Goal: Task Accomplishment & Management: Manage account settings

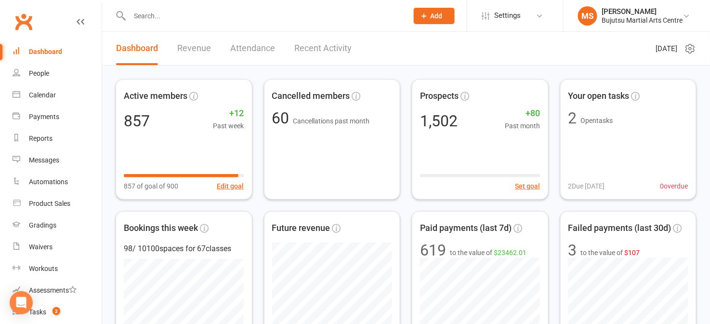
click at [167, 6] on div at bounding box center [259, 15] width 286 height 31
click at [166, 9] on input "text" at bounding box center [264, 15] width 275 height 13
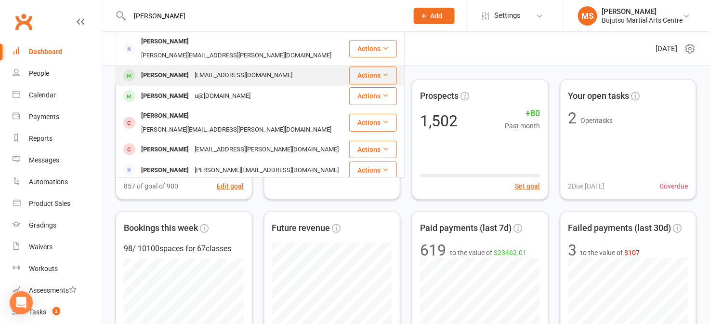
type input "[PERSON_NAME]"
click at [172, 68] on div "[PERSON_NAME]" at bounding box center [164, 75] width 53 height 14
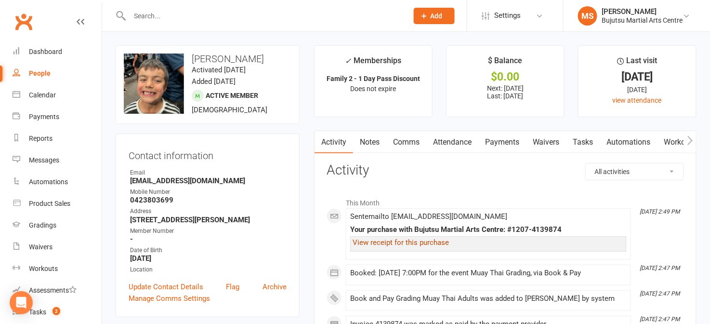
click at [378, 244] on link "View receipt for this purchase" at bounding box center [401, 242] width 96 height 9
click at [39, 97] on div "Calendar" at bounding box center [42, 95] width 27 height 8
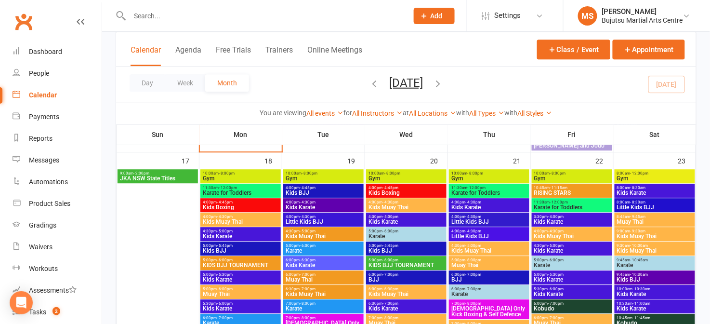
scroll to position [647, 0]
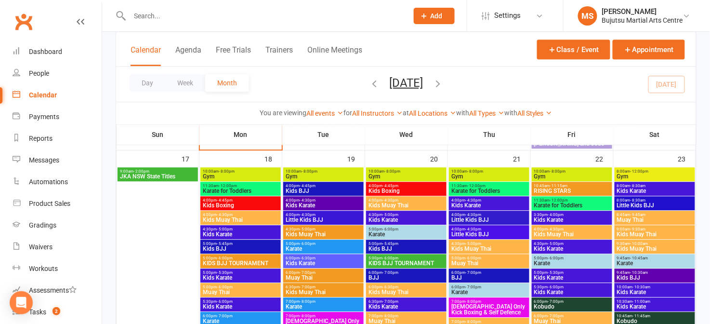
click at [402, 260] on span "KIDS BJJ TOURNAMENT" at bounding box center [406, 263] width 77 height 6
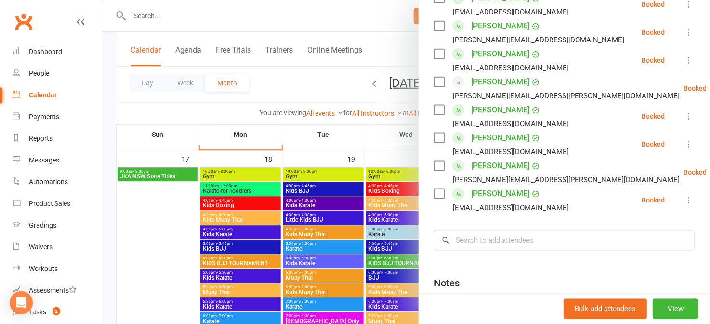
scroll to position [302, 0]
click at [52, 51] on div "Dashboard" at bounding box center [45, 52] width 33 height 8
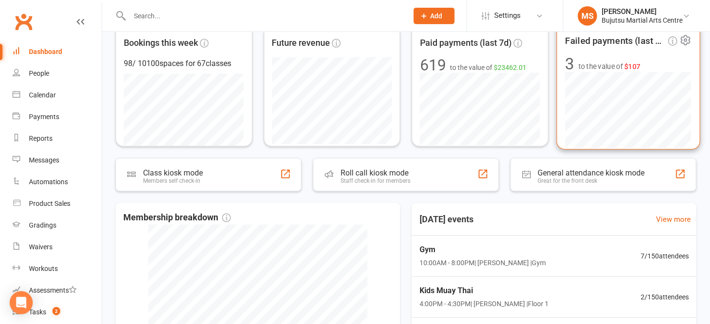
scroll to position [185, 0]
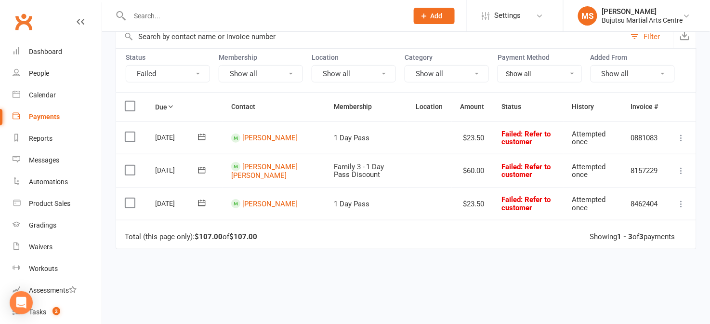
scroll to position [78, 0]
click at [269, 170] on link "[PERSON_NAME] [PERSON_NAME]" at bounding box center [264, 171] width 67 height 18
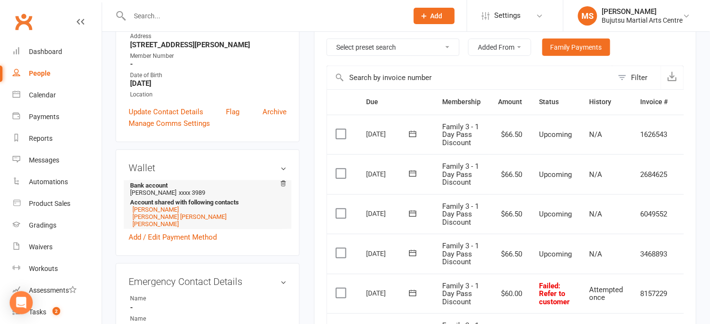
scroll to position [187, 0]
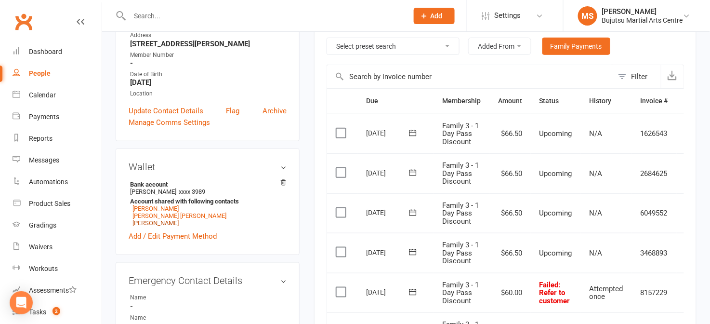
click at [150, 225] on link "[PERSON_NAME]" at bounding box center [156, 222] width 46 height 7
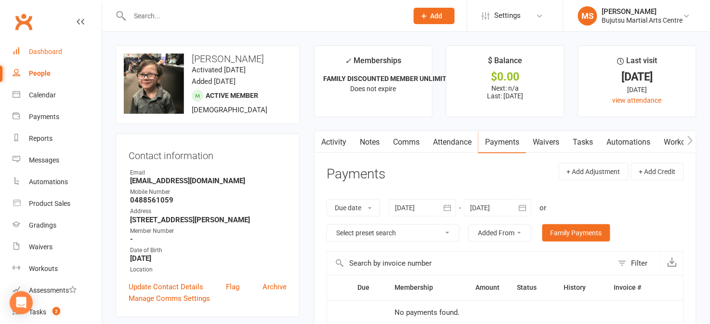
click at [56, 54] on div "Dashboard" at bounding box center [45, 52] width 33 height 8
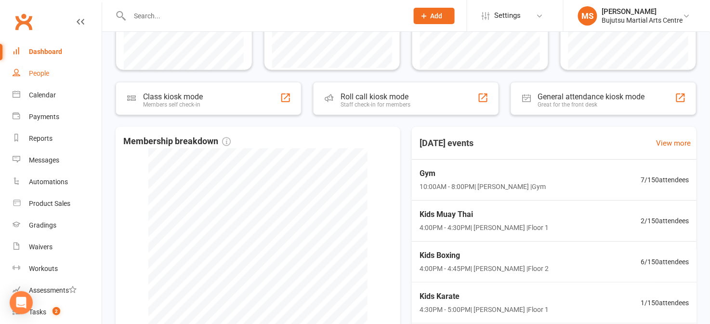
click at [44, 79] on link "People" at bounding box center [57, 74] width 89 height 22
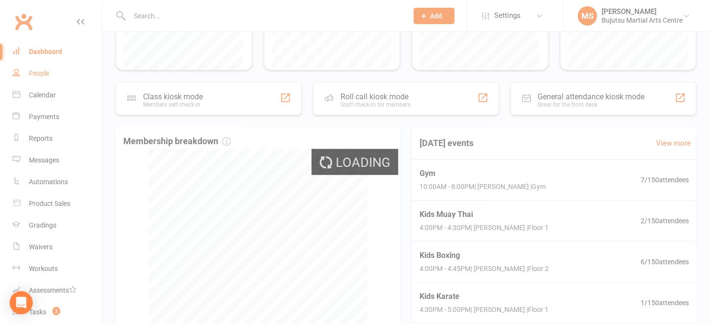
select select "100"
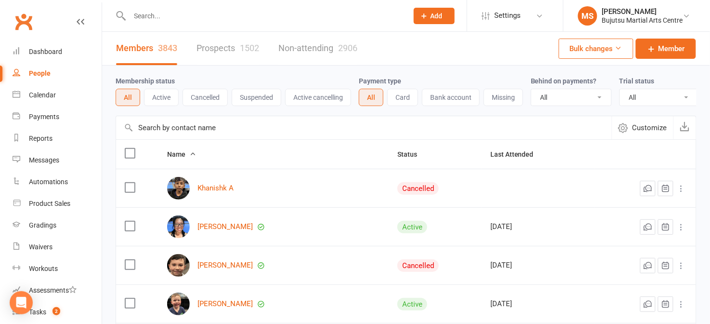
click at [224, 48] on link "Prospects 1502" at bounding box center [228, 48] width 63 height 33
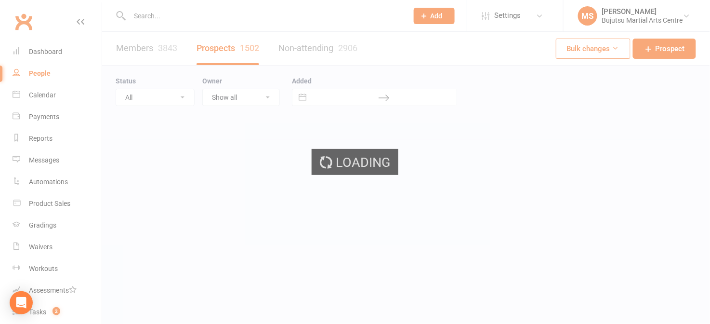
select select "100"
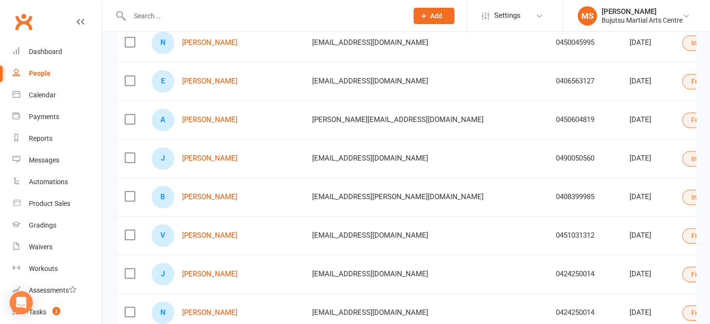
scroll to position [530, 0]
click at [214, 196] on link "[PERSON_NAME]" at bounding box center [209, 198] width 55 height 8
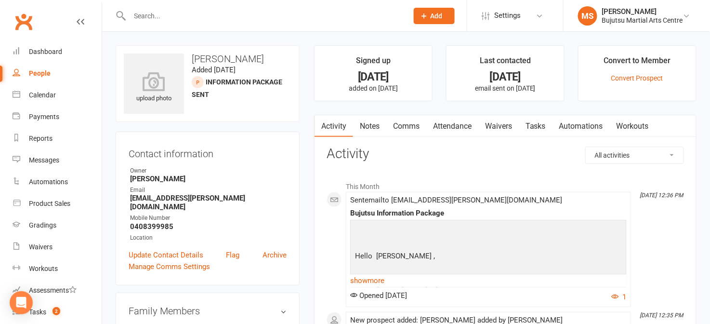
click at [409, 127] on link "Comms" at bounding box center [406, 126] width 40 height 22
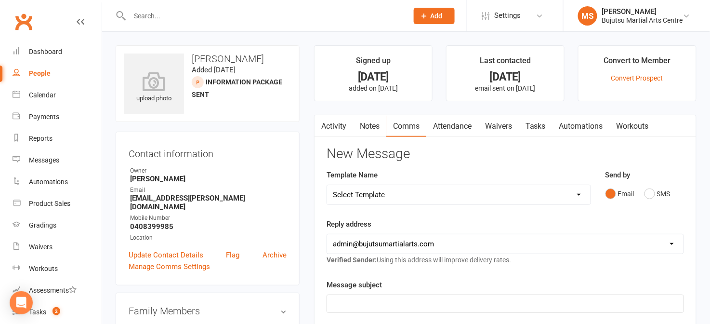
click at [406, 192] on select "Select Template [Email] Buddy Week [Email] Japan Karate Association Grading Adu…" at bounding box center [459, 194] width 264 height 19
select select "39"
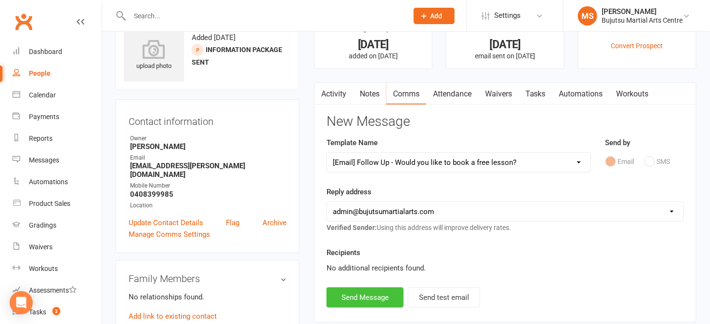
scroll to position [38, 0]
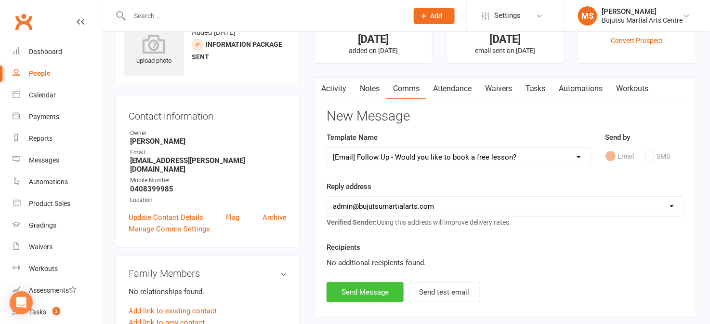
click at [372, 294] on button "Send Message" at bounding box center [365, 292] width 77 height 20
select select
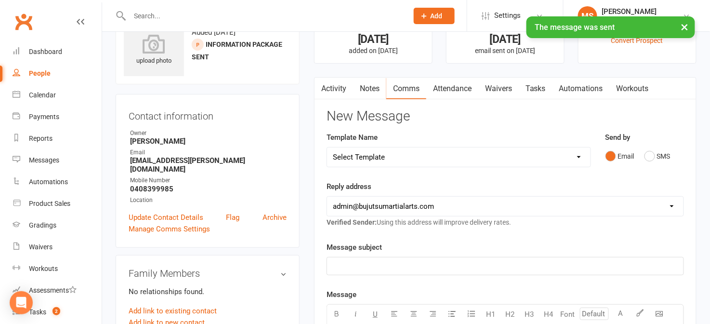
click at [42, 74] on div "People" at bounding box center [40, 73] width 22 height 8
select select "100"
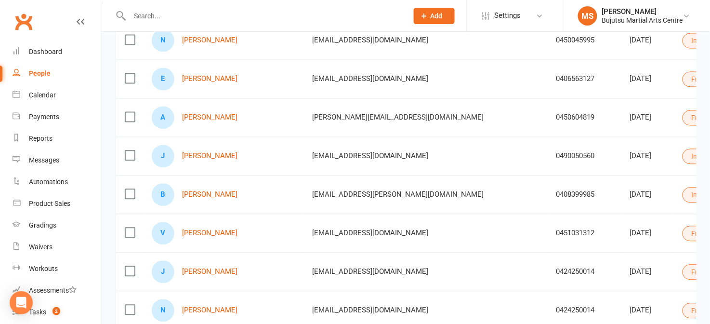
scroll to position [544, 0]
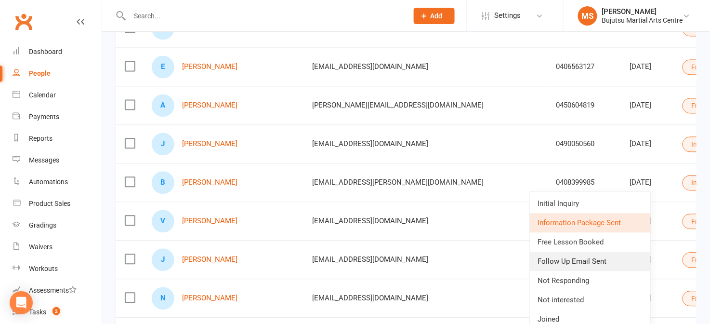
scroll to position [546, 0]
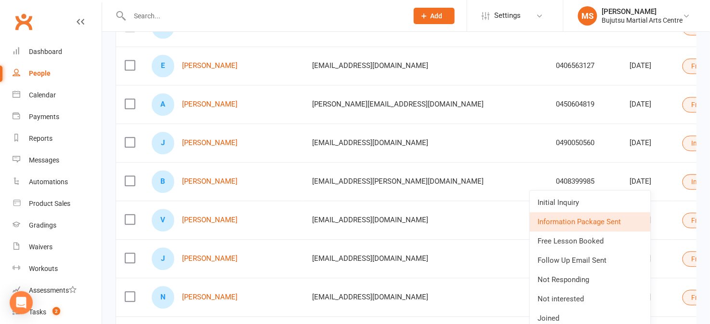
click at [572, 263] on link "Follow Up Email Sent" at bounding box center [590, 260] width 121 height 19
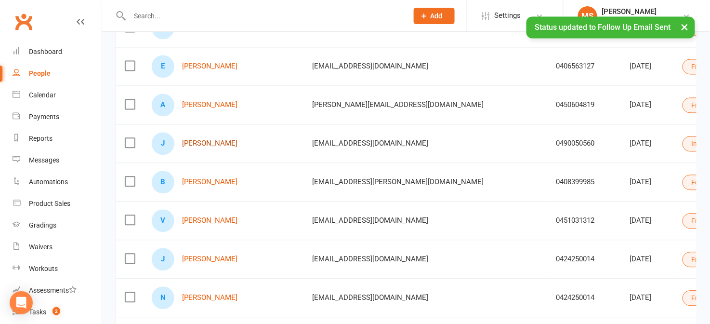
click at [215, 141] on link "[PERSON_NAME]" at bounding box center [209, 143] width 55 height 8
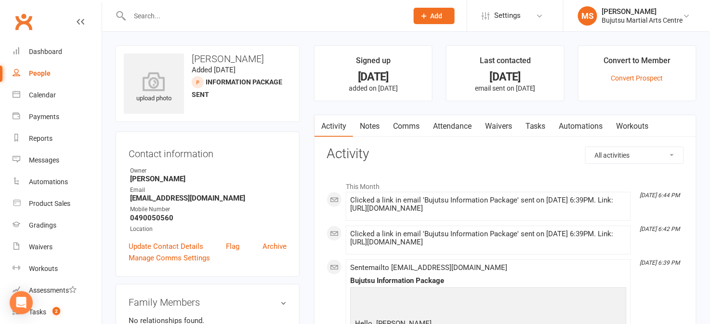
click at [406, 127] on link "Comms" at bounding box center [406, 126] width 40 height 22
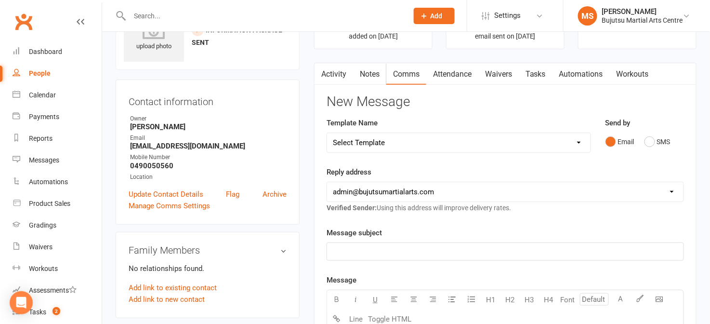
scroll to position [55, 0]
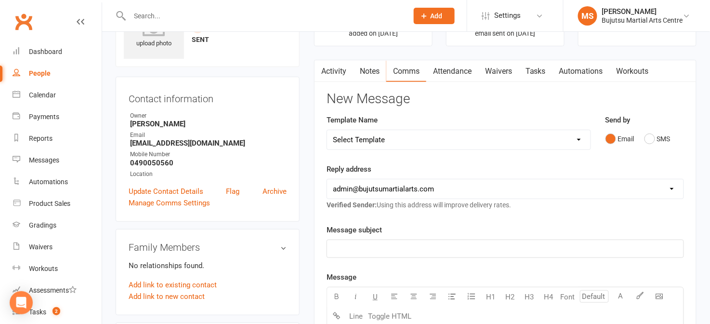
click at [392, 145] on select "Select Template [Email] Buddy Week [Email] Japan Karate Association Grading Adu…" at bounding box center [459, 139] width 264 height 19
select select "39"
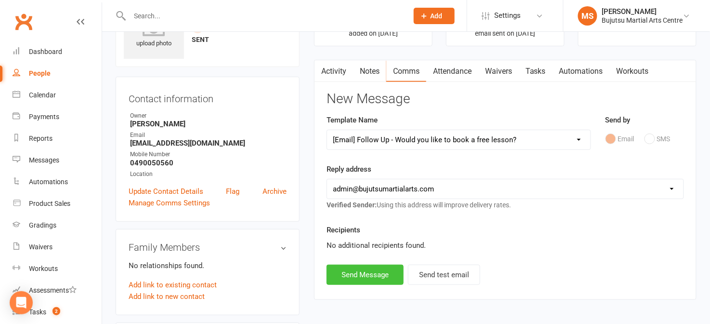
click at [381, 275] on button "Send Message" at bounding box center [365, 275] width 77 height 20
select select
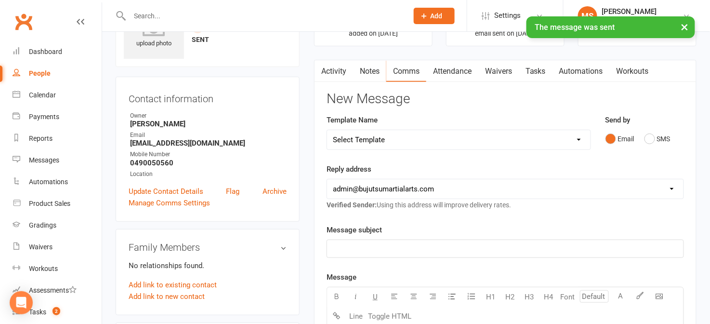
click at [44, 74] on div "People" at bounding box center [40, 73] width 22 height 8
select select "100"
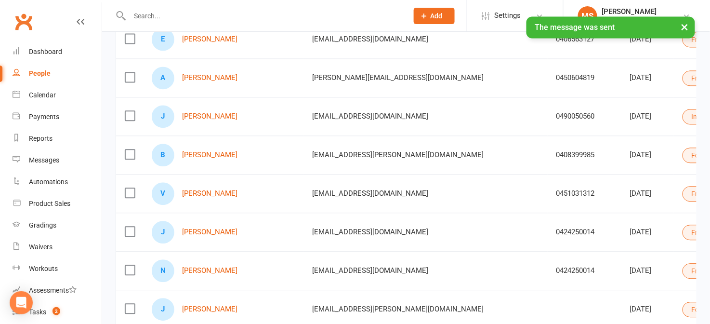
scroll to position [581, 0]
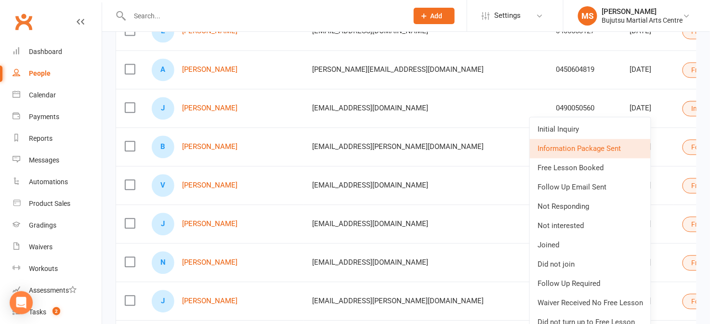
click at [573, 186] on link "Follow Up Email Sent" at bounding box center [590, 186] width 121 height 19
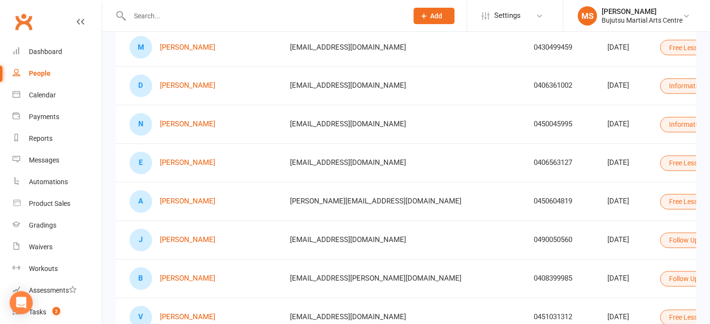
scroll to position [0, 0]
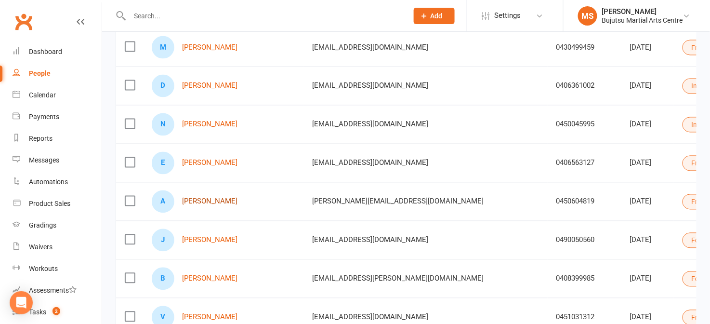
click at [218, 201] on link "[PERSON_NAME]" at bounding box center [209, 202] width 55 height 8
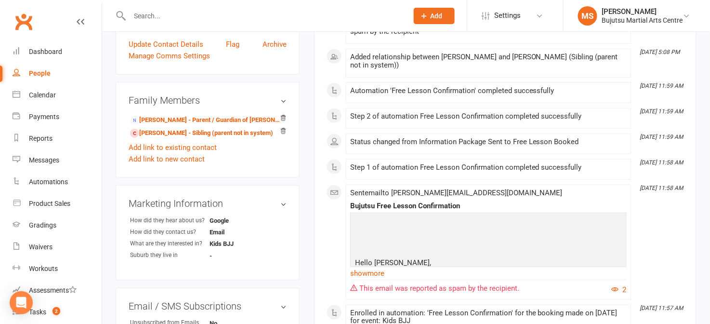
scroll to position [217, 0]
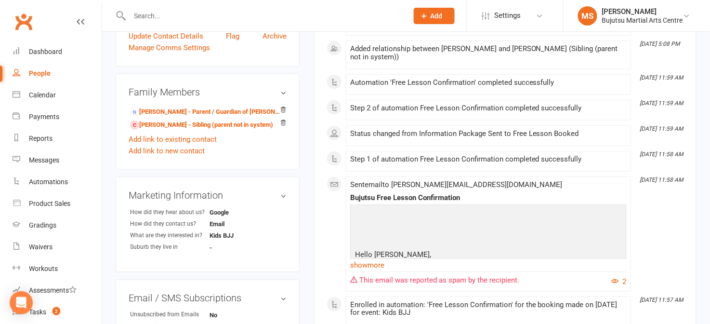
click at [379, 268] on link "show more" at bounding box center [488, 264] width 277 height 13
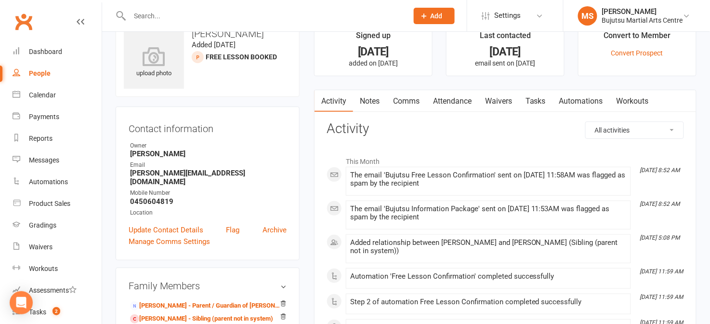
scroll to position [0, 0]
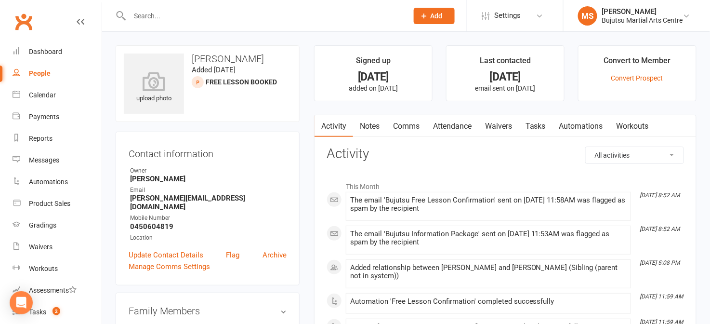
click at [408, 125] on link "Comms" at bounding box center [406, 126] width 40 height 22
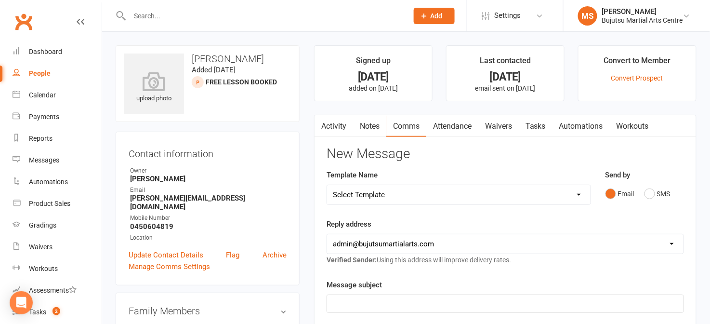
click at [398, 195] on select "Select Template [Email] Buddy Week [Email] Japan Karate Association Grading Adu…" at bounding box center [459, 194] width 264 height 19
select select "39"
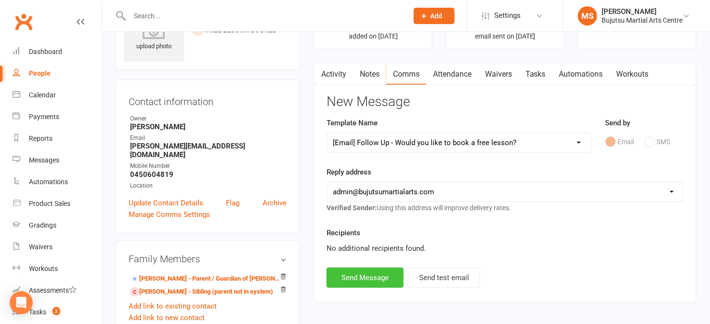
click at [379, 281] on button "Send Message" at bounding box center [365, 277] width 77 height 20
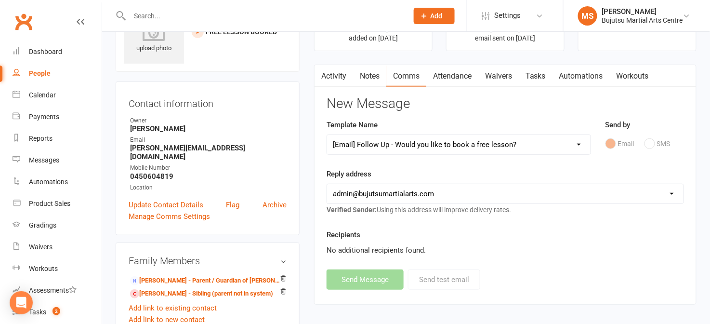
select select
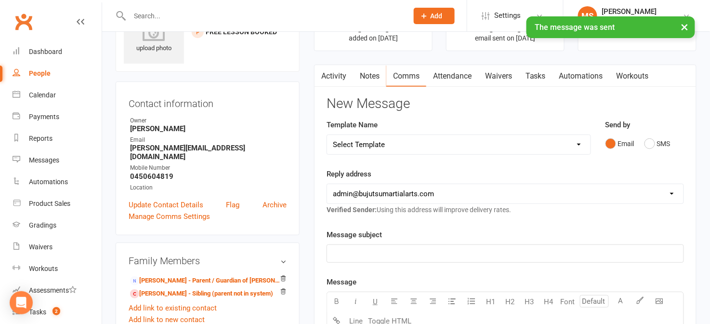
click at [339, 74] on link "Activity" at bounding box center [334, 76] width 39 height 22
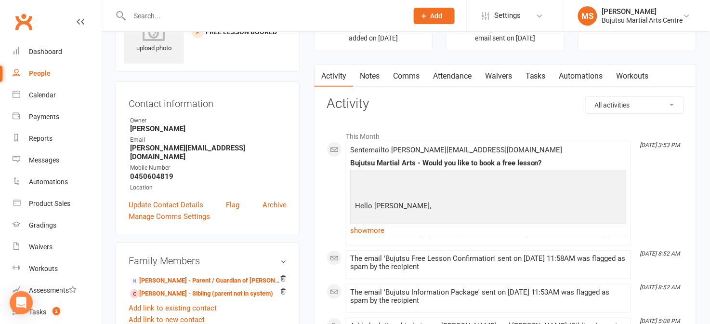
scroll to position [44, 0]
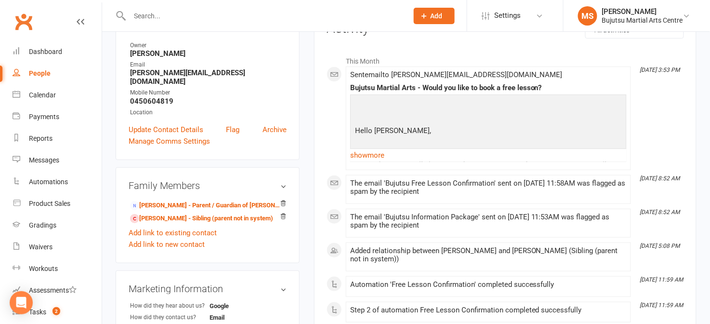
scroll to position [127, 0]
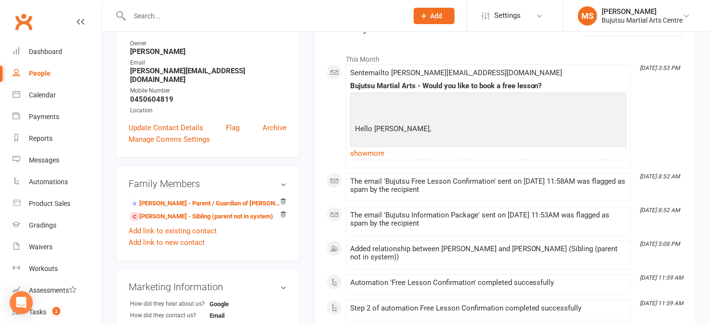
click at [305, 181] on div "upload photo [PERSON_NAME] Added [DATE] Free Lesson Booked prospect Contact inf…" at bounding box center [207, 252] width 199 height 668
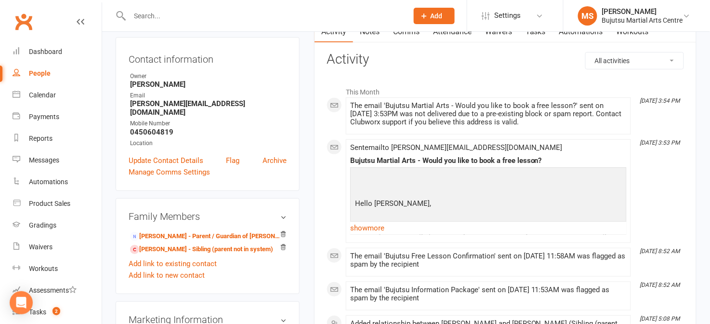
scroll to position [108, 0]
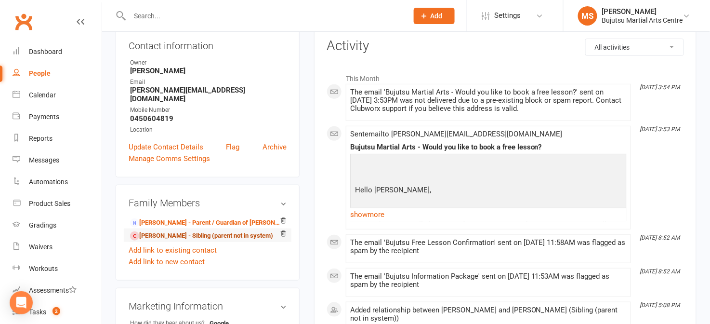
click at [167, 231] on link "Lorenzo Conde - Sibling (parent not in system)" at bounding box center [201, 236] width 143 height 10
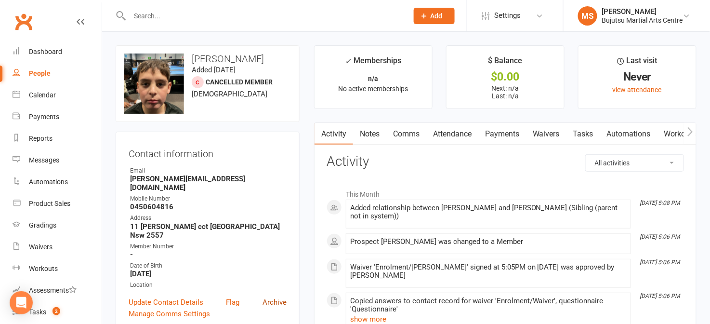
click at [274, 296] on link "Archive" at bounding box center [275, 302] width 24 height 12
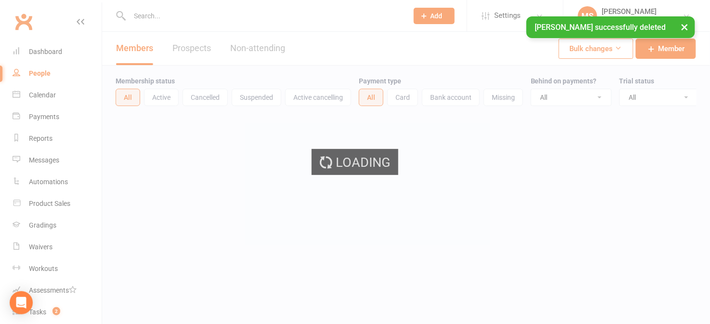
select select "100"
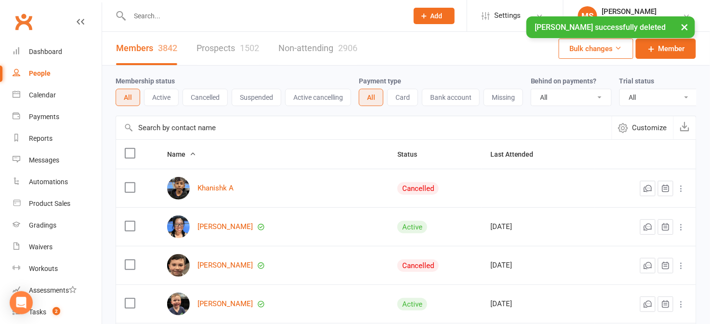
click at [224, 52] on link "Prospects 1502" at bounding box center [228, 48] width 63 height 33
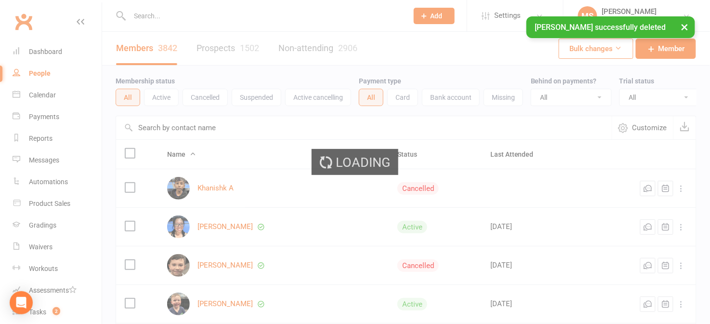
select select "100"
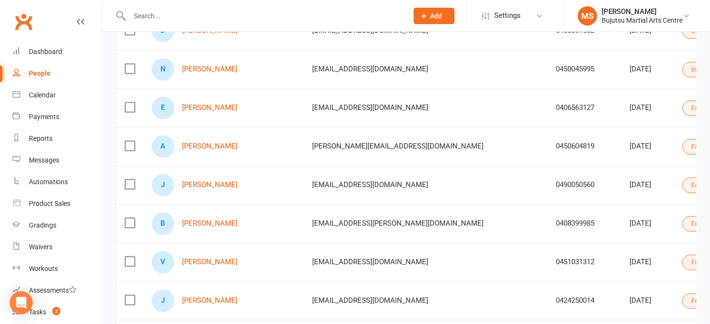
scroll to position [504, 0]
click at [200, 147] on link "[PERSON_NAME]" at bounding box center [209, 147] width 55 height 8
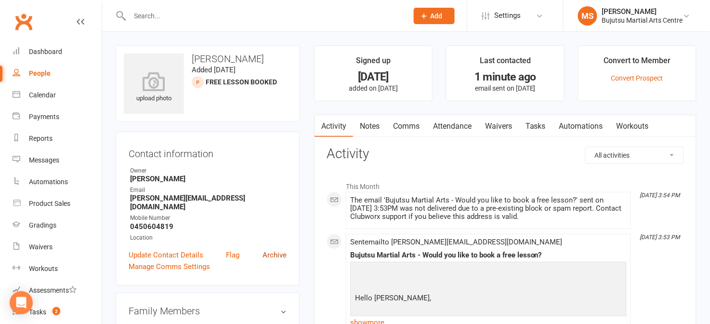
click at [279, 249] on link "Archive" at bounding box center [275, 255] width 24 height 12
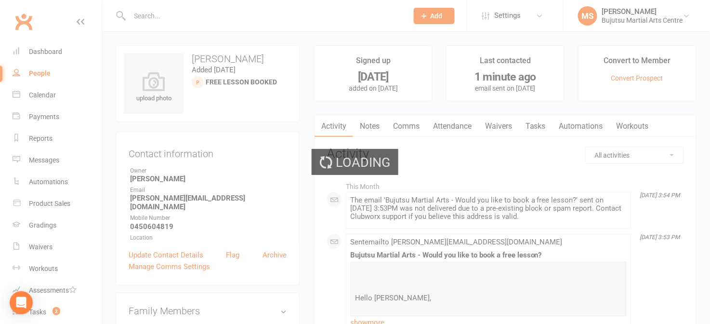
select select "100"
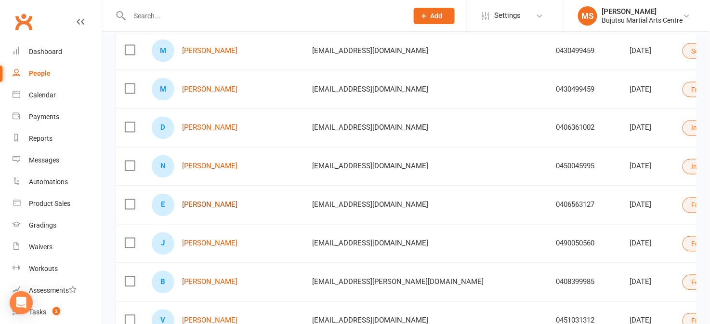
scroll to position [406, 0]
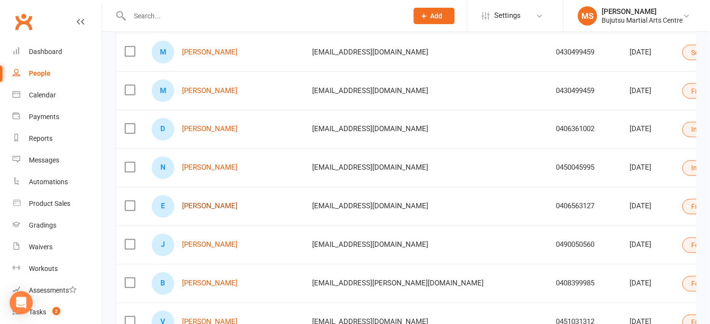
click at [226, 207] on link "[PERSON_NAME]" at bounding box center [209, 206] width 55 height 8
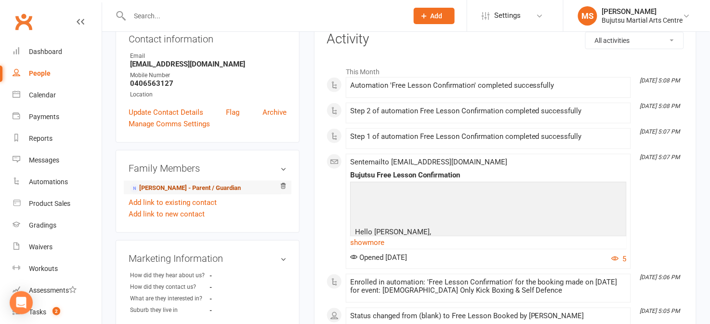
scroll to position [118, 0]
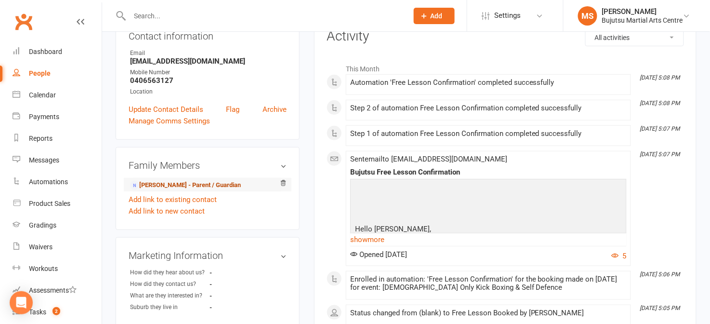
click at [192, 189] on link "Nikki Gelardi-Bunyi - Parent / Guardian" at bounding box center [185, 185] width 111 height 10
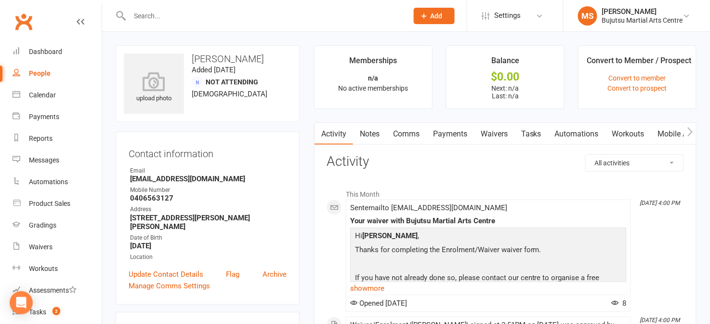
click at [402, 135] on link "Comms" at bounding box center [406, 134] width 40 height 22
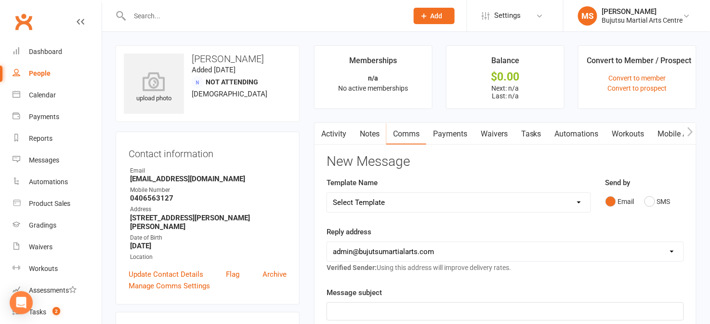
click at [372, 201] on select "Select Template [Email] Buddy Week [Email] Japan Karate Association Grading Adu…" at bounding box center [459, 202] width 264 height 19
select select "29"
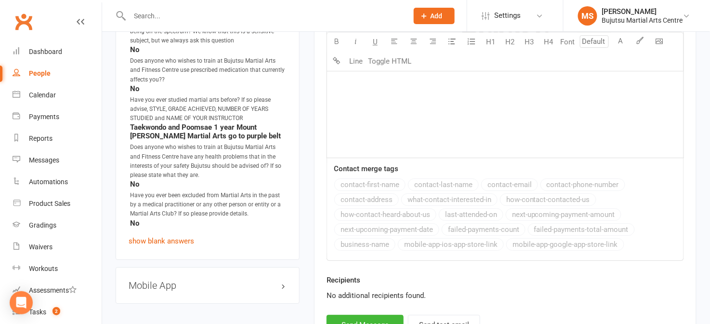
scroll to position [919, 0]
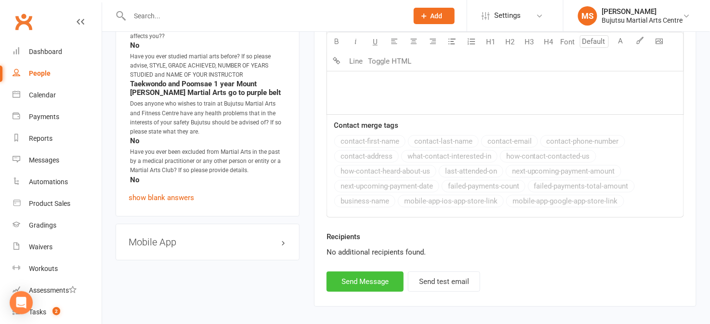
click at [378, 274] on button "Send Message" at bounding box center [365, 281] width 77 height 20
select select
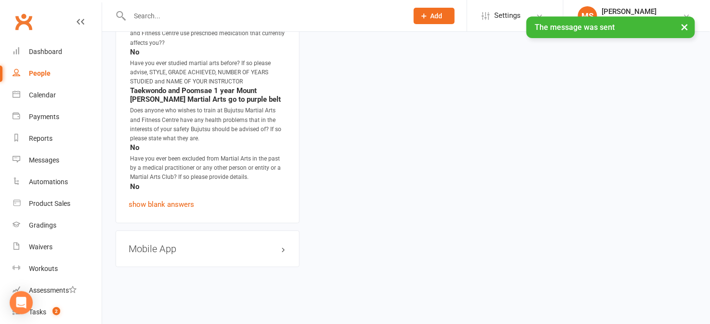
scroll to position [901, 0]
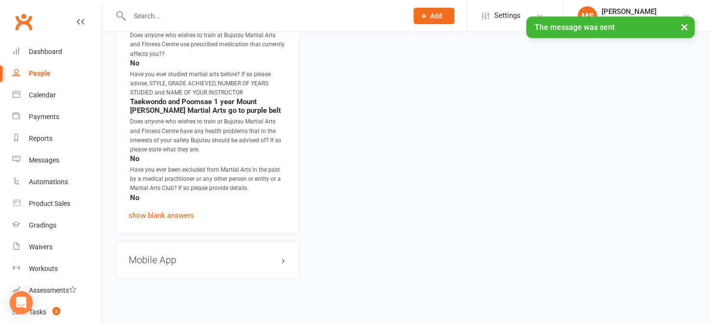
click at [40, 71] on div "People" at bounding box center [40, 73] width 22 height 8
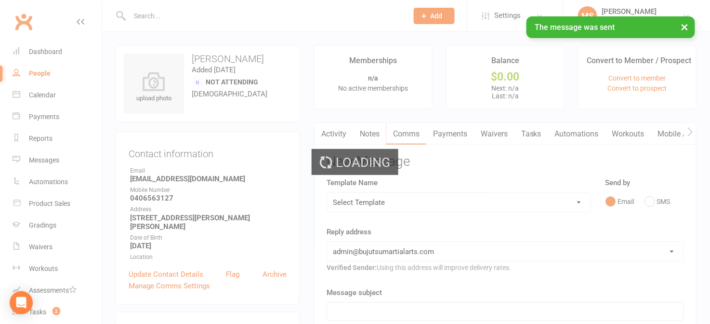
select select "100"
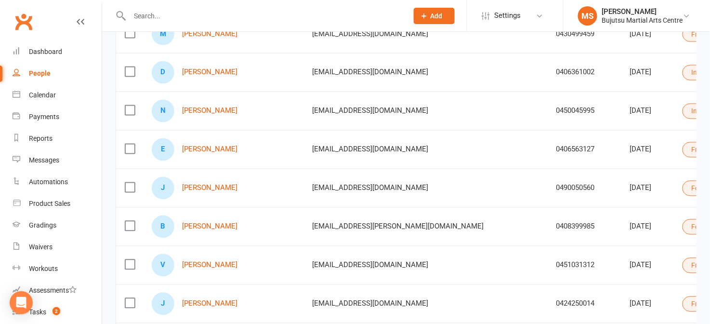
scroll to position [465, 0]
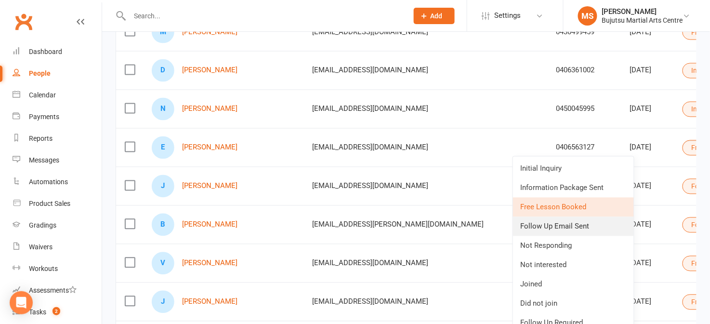
click at [562, 232] on link "Follow Up Email Sent" at bounding box center [573, 226] width 121 height 19
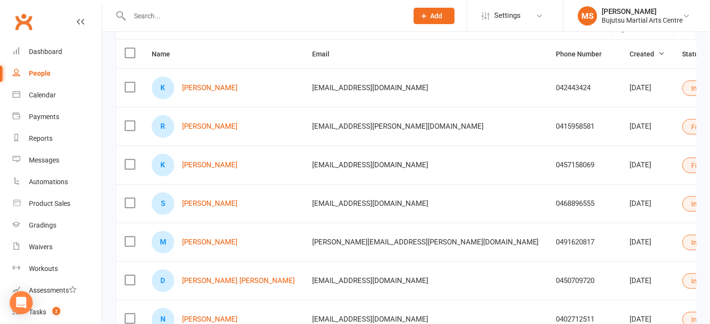
scroll to position [0, 0]
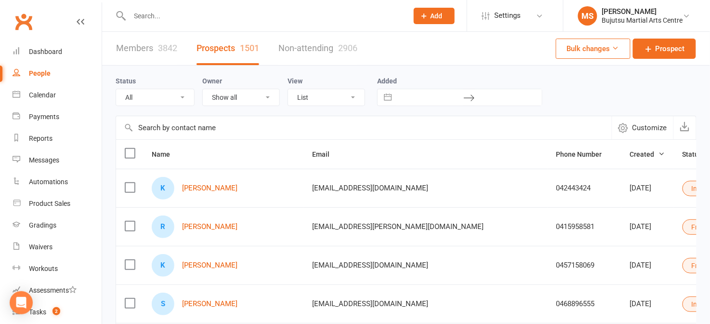
click at [44, 72] on div "People" at bounding box center [40, 73] width 22 height 8
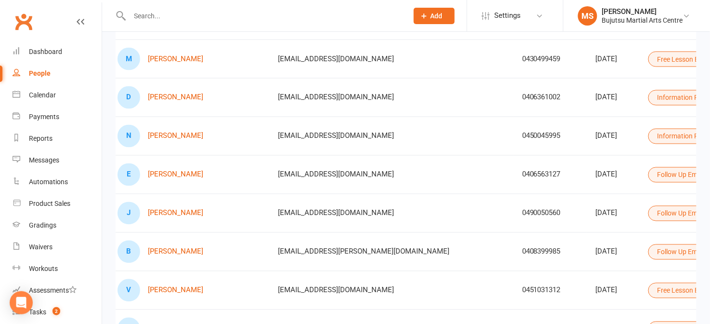
scroll to position [0, 35]
click at [179, 136] on link "[PERSON_NAME]" at bounding box center [174, 136] width 55 height 8
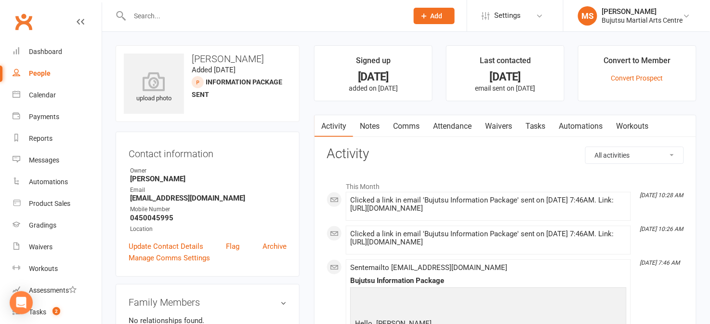
click at [404, 127] on link "Comms" at bounding box center [406, 126] width 40 height 22
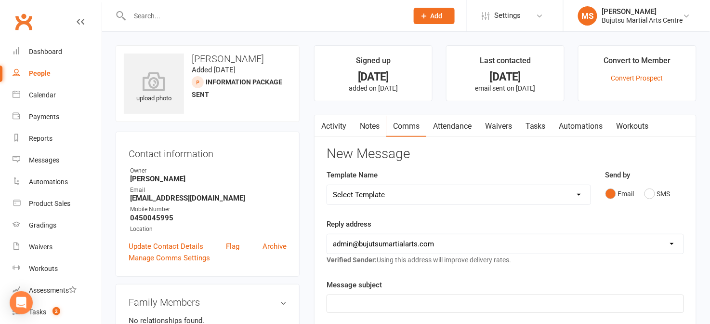
click at [403, 191] on select "Select Template [Email] Buddy Week [Email] Japan Karate Association Grading Adu…" at bounding box center [459, 194] width 264 height 19
select select "39"
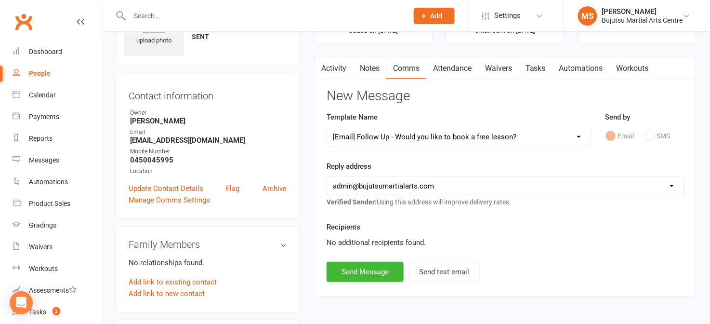
scroll to position [60, 0]
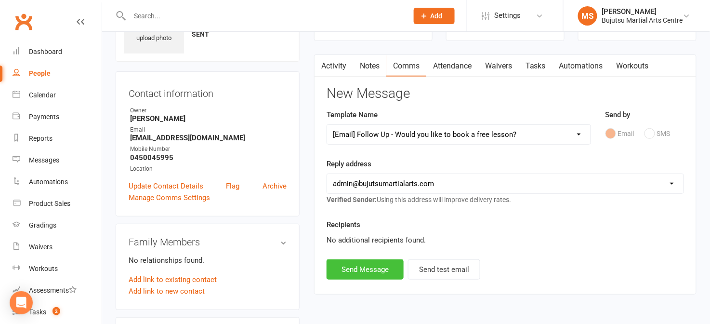
click at [386, 269] on button "Send Message" at bounding box center [365, 269] width 77 height 20
select select
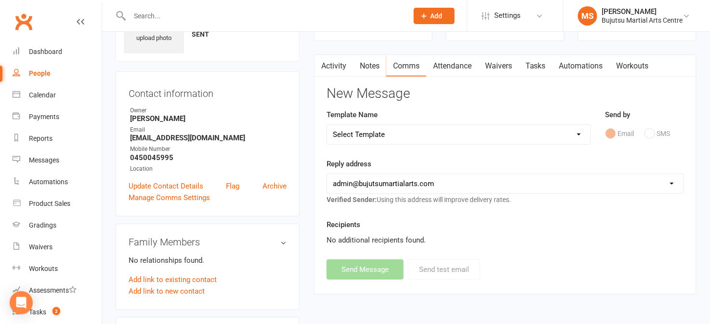
scroll to position [6, 0]
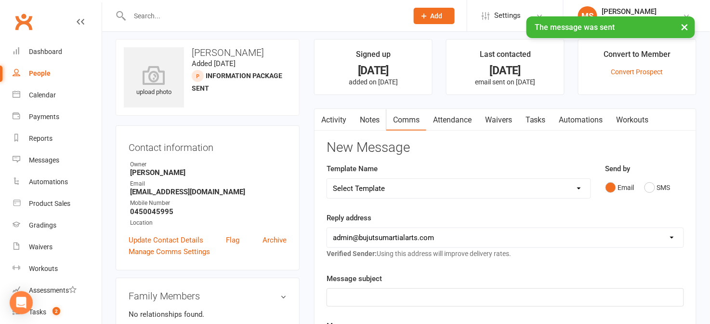
click at [43, 75] on div "People" at bounding box center [40, 73] width 22 height 8
select select "100"
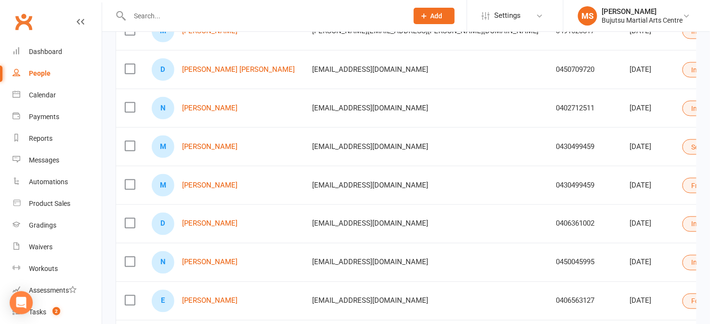
scroll to position [311, 0]
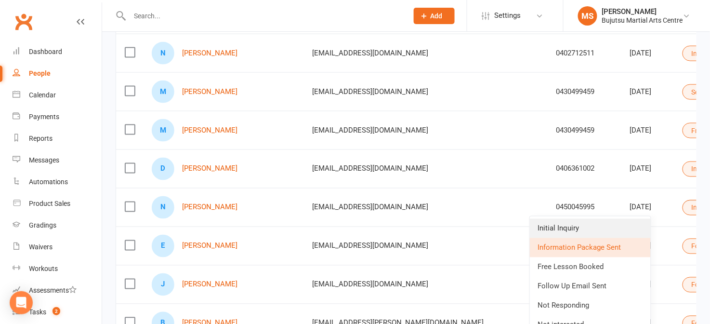
scroll to position [367, 0]
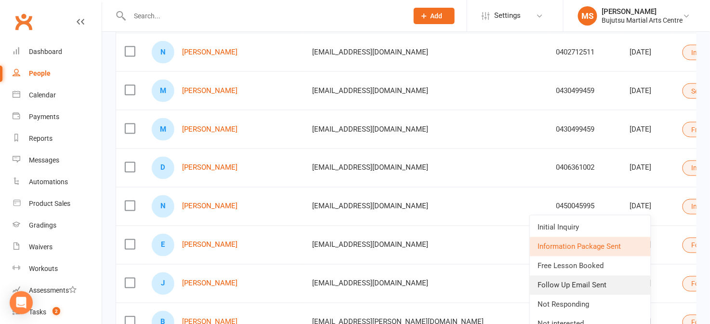
click at [573, 282] on link "Follow Up Email Sent" at bounding box center [590, 285] width 121 height 19
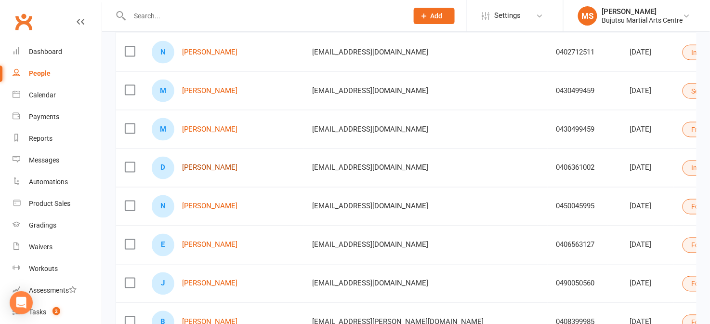
click at [208, 167] on link "[PERSON_NAME]" at bounding box center [209, 168] width 55 height 8
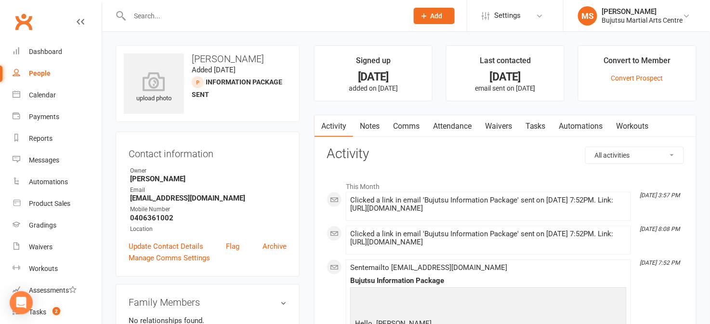
click at [407, 127] on link "Comms" at bounding box center [406, 126] width 40 height 22
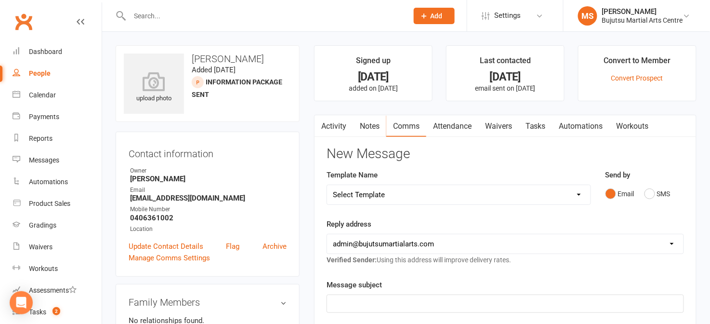
click at [408, 190] on select "Select Template [Email] Buddy Week [Email] Japan Karate Association Grading Adu…" at bounding box center [459, 194] width 264 height 19
select select "39"
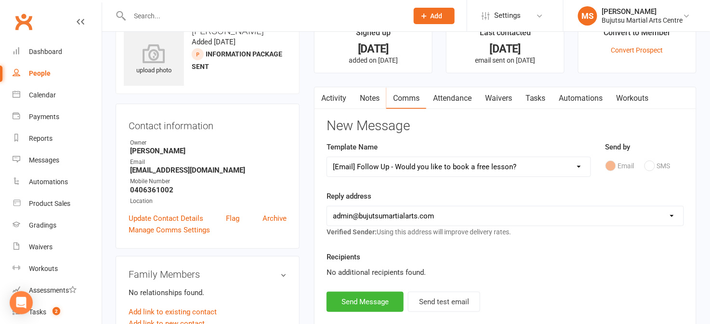
scroll to position [51, 0]
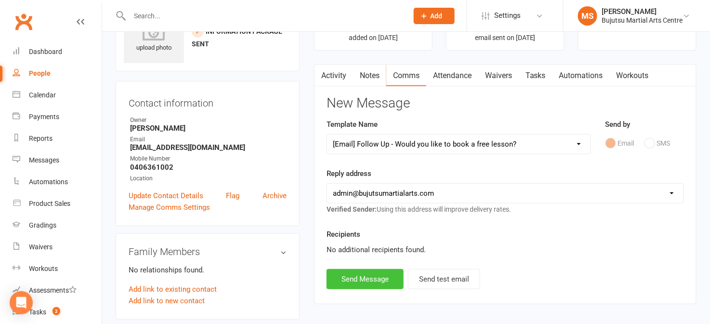
click at [376, 278] on button "Send Message" at bounding box center [365, 279] width 77 height 20
select select
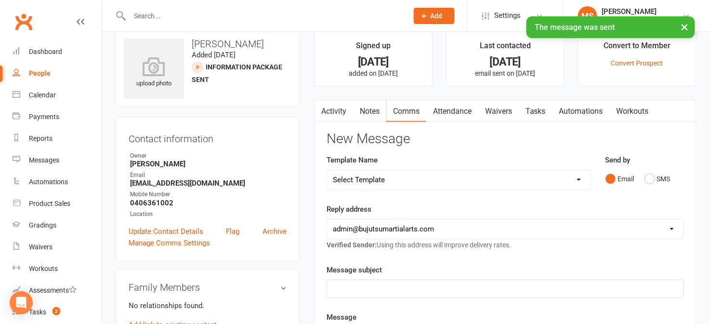
scroll to position [0, 0]
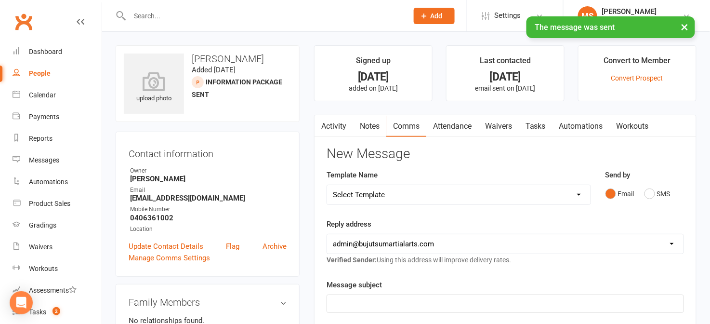
click at [46, 75] on div "People" at bounding box center [40, 73] width 22 height 8
select select "100"
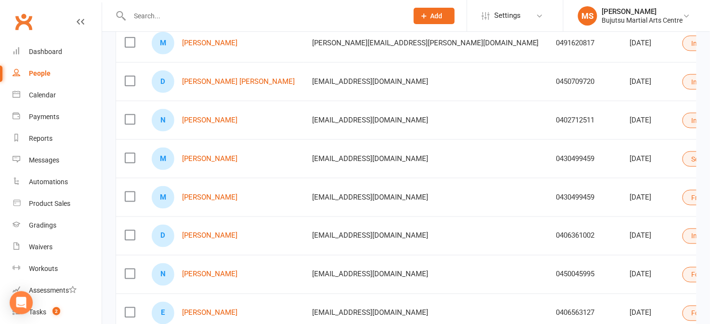
scroll to position [300, 0]
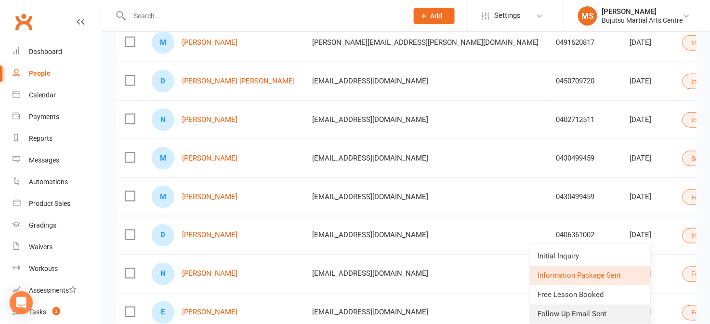
click at [580, 312] on link "Follow Up Email Sent" at bounding box center [590, 314] width 121 height 19
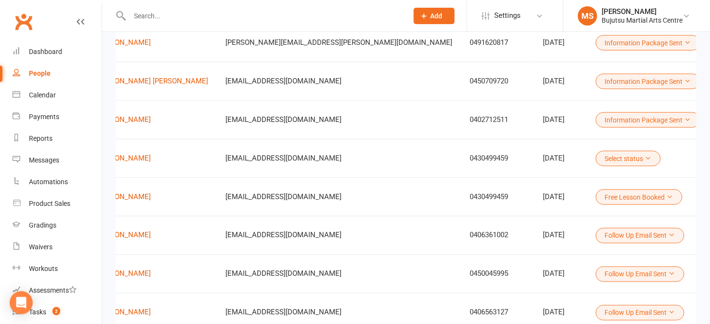
scroll to position [0, 86]
click at [597, 156] on button "Select status" at bounding box center [629, 158] width 65 height 15
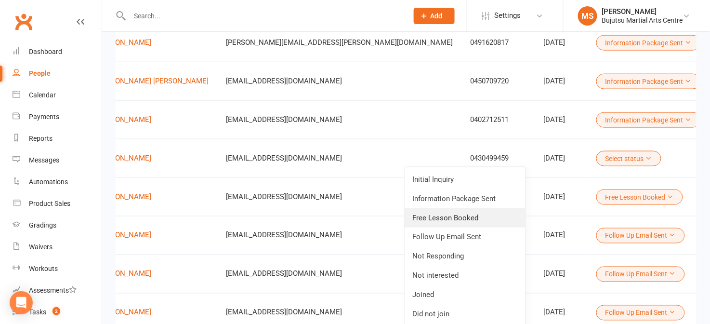
click at [480, 214] on link "Free Lesson Booked" at bounding box center [465, 217] width 121 height 19
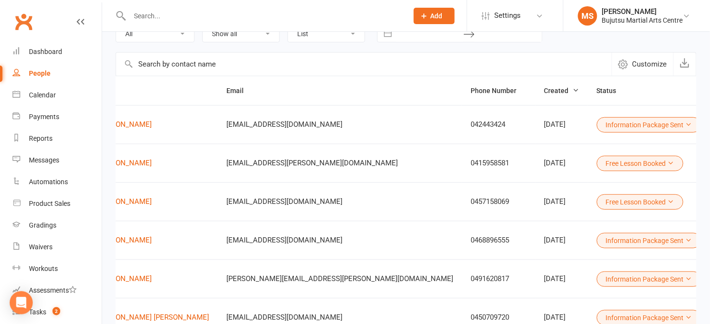
scroll to position [0, 0]
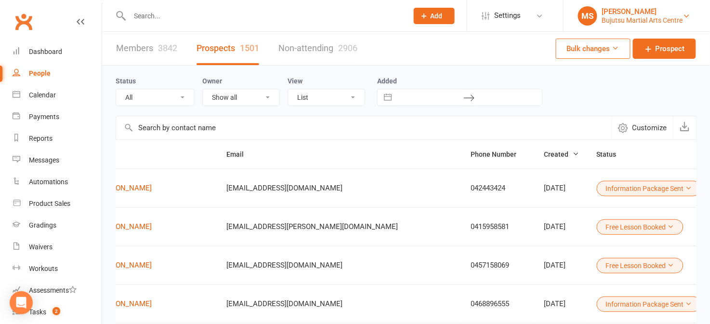
click at [626, 17] on div "Bujutsu Martial Arts Centre" at bounding box center [642, 20] width 81 height 9
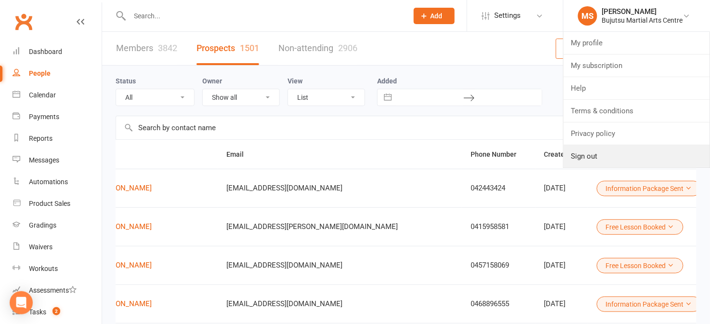
click at [599, 158] on link "Sign out" at bounding box center [637, 156] width 147 height 22
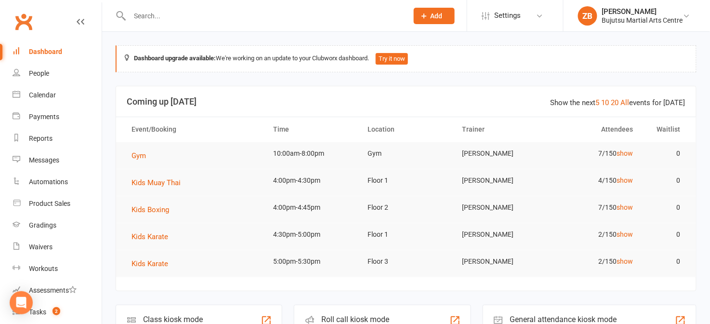
click at [427, 17] on icon at bounding box center [424, 16] width 9 height 9
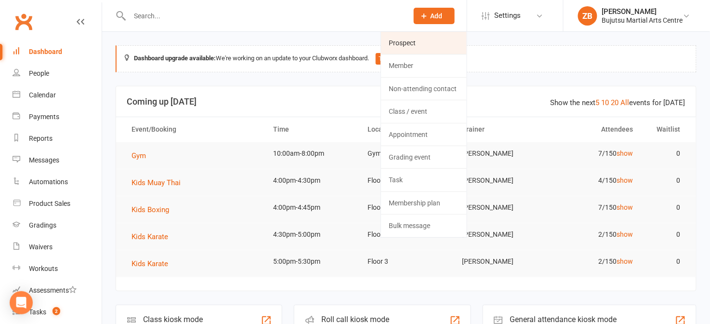
click at [417, 37] on link "Prospect" at bounding box center [424, 43] width 86 height 22
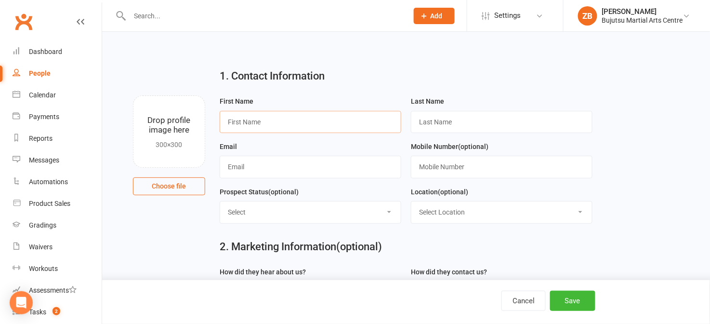
click at [338, 114] on input "text" at bounding box center [311, 122] width 182 height 22
type input "Zali"
click at [418, 111] on input "text" at bounding box center [502, 122] width 182 height 22
type input "Bee"
click at [346, 155] on div "Email" at bounding box center [311, 160] width 182 height 38
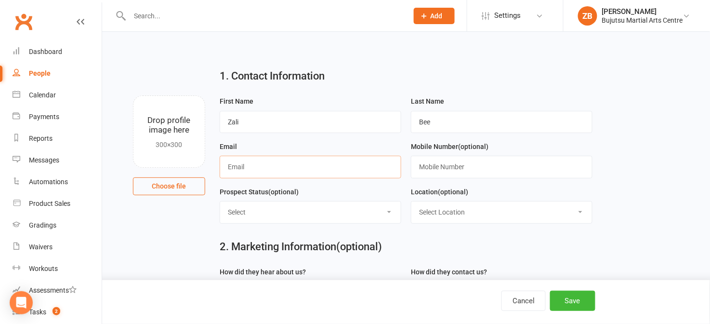
click at [345, 159] on input "text" at bounding box center [311, 167] width 182 height 22
type input "zaliblackman@gmail.com"
click at [414, 160] on input "text" at bounding box center [502, 167] width 182 height 22
type input "0402541906"
click at [392, 220] on select "Select Initial Inquiry Information Package Sent Free Lesson Booked Follow Up Em…" at bounding box center [310, 211] width 181 height 21
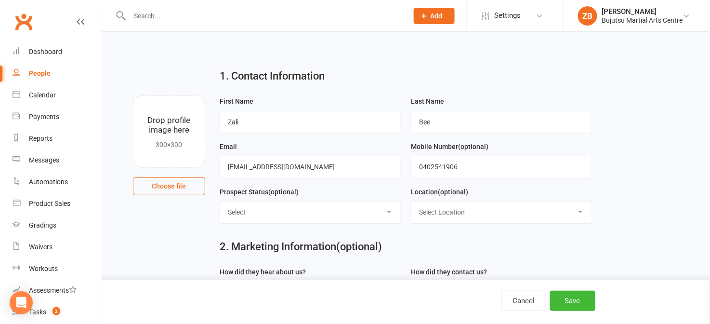
select select "Information Package Sent"
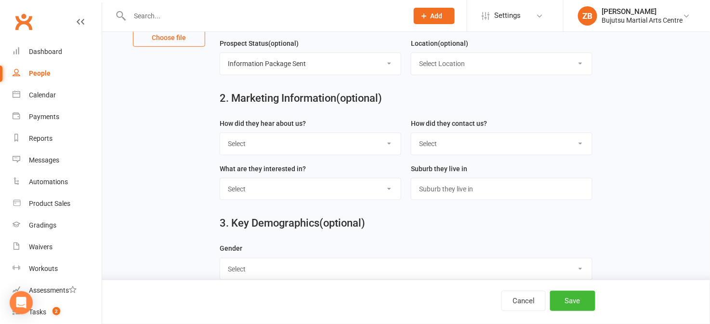
scroll to position [165, 0]
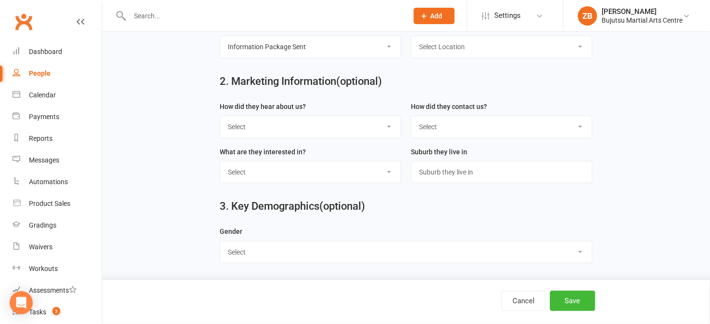
click at [381, 245] on select "Select Male Female" at bounding box center [406, 251] width 372 height 21
select select "[DEMOGRAPHIC_DATA]"
click at [570, 300] on button "Save" at bounding box center [572, 301] width 45 height 20
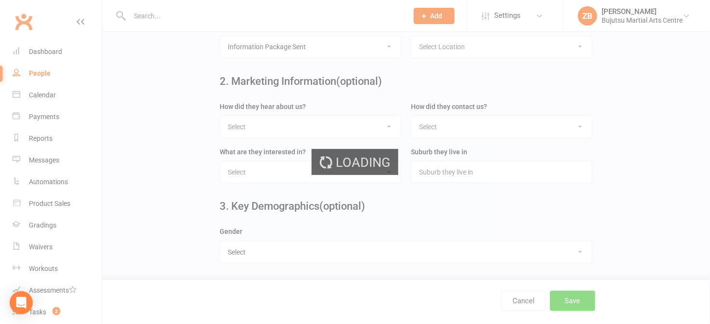
scroll to position [0, 0]
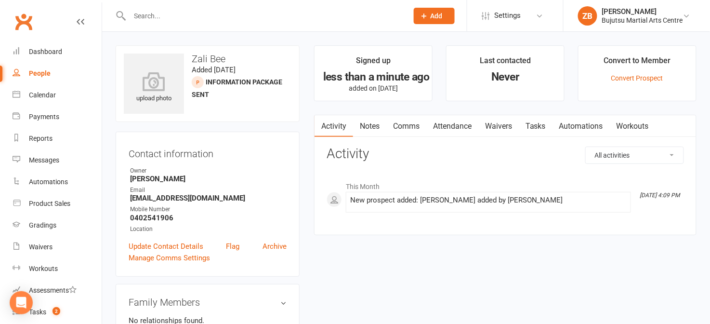
click at [403, 129] on link "Comms" at bounding box center [406, 126] width 40 height 22
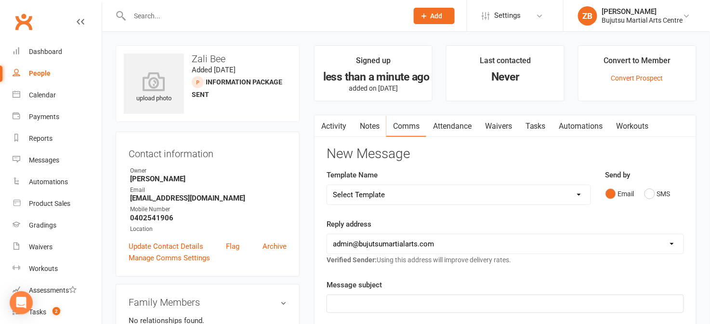
click at [445, 188] on select "Select Template [Email] Buddy Week [Email] Japan Karate Association Grading Adu…" at bounding box center [459, 194] width 264 height 19
click at [407, 247] on select "hello@clubworx.com mark@bujutsumartialarts.com admin@bujutsumartialarts.com ali…" at bounding box center [505, 243] width 357 height 19
click at [400, 200] on select "Select Template [Email] Buddy Week [Email] Japan Karate Association Grading Adu…" at bounding box center [459, 194] width 264 height 19
select select "22"
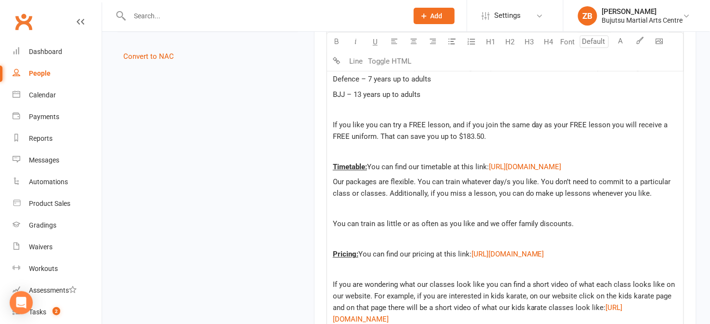
scroll to position [636, 0]
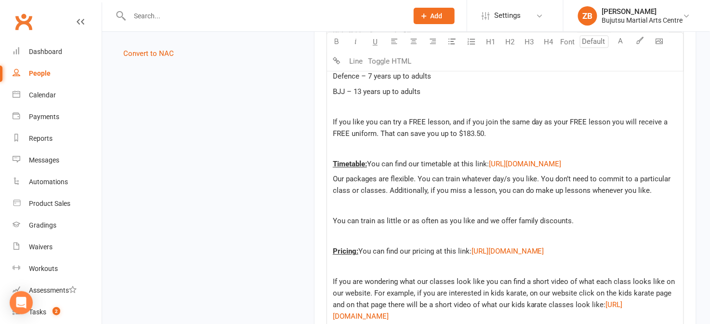
click at [368, 152] on p at bounding box center [505, 149] width 345 height 12
click at [344, 35] on button "button" at bounding box center [336, 41] width 19 height 19
click at [411, 147] on span "Our karate classes run 6days a week Monday through to Saturday" at bounding box center [433, 149] width 201 height 9
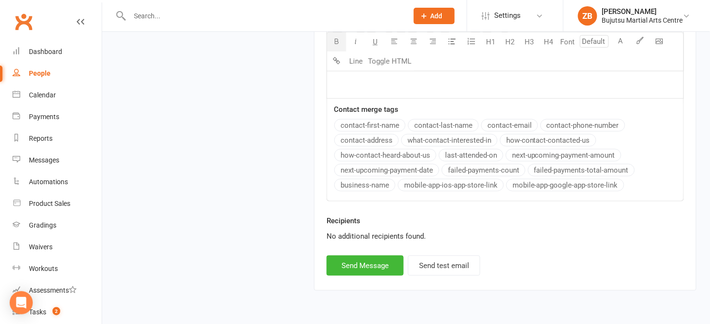
scroll to position [1306, 0]
click at [389, 265] on button "Send Message" at bounding box center [365, 265] width 77 height 20
select select
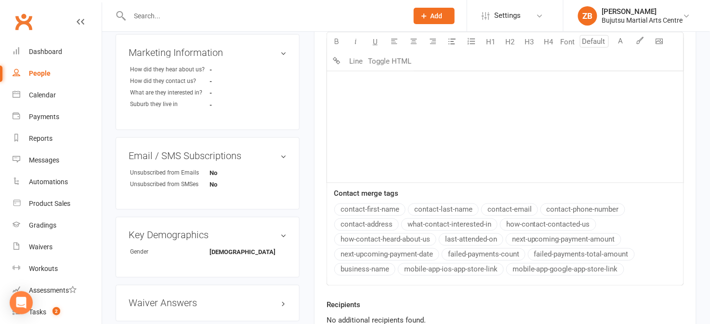
scroll to position [0, 0]
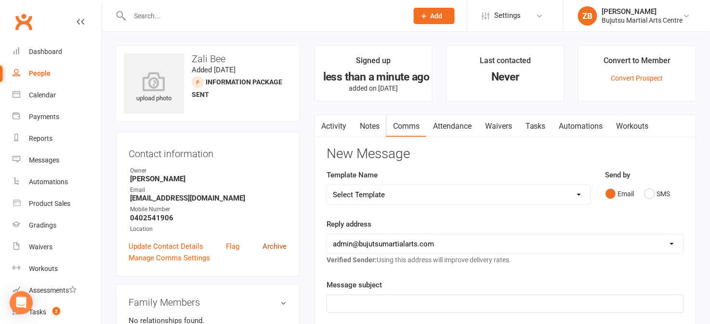
click at [275, 243] on link "Archive" at bounding box center [275, 246] width 24 height 12
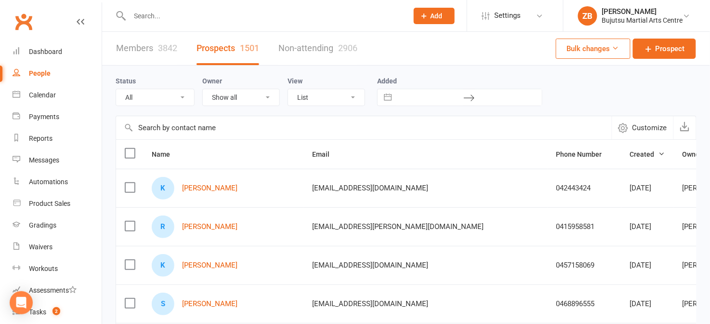
click at [429, 19] on button "Add" at bounding box center [434, 16] width 41 height 16
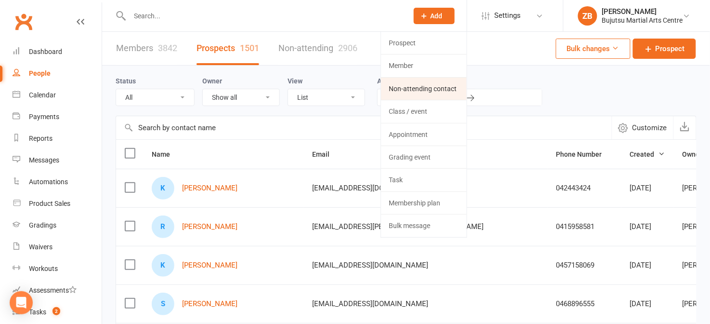
click at [426, 85] on link "Non-attending contact" at bounding box center [424, 89] width 86 height 22
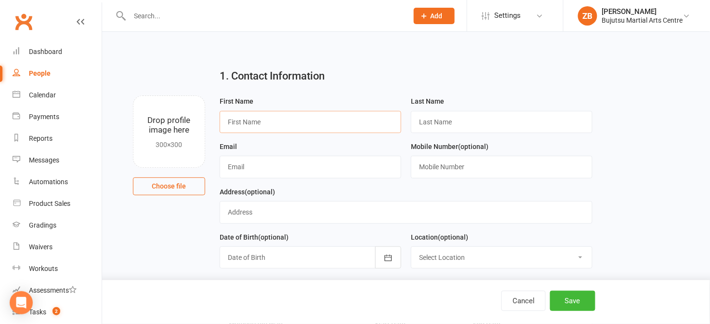
click at [371, 117] on input "text" at bounding box center [311, 122] width 182 height 22
type input "Zali"
click at [429, 115] on input "text" at bounding box center [502, 122] width 182 height 22
type input "Bee"
click at [347, 162] on input "text" at bounding box center [311, 167] width 182 height 22
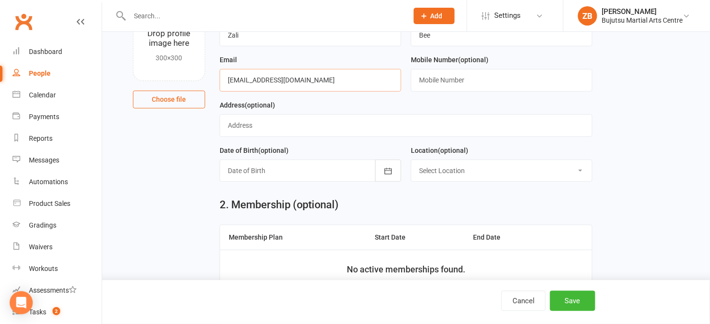
scroll to position [77, 0]
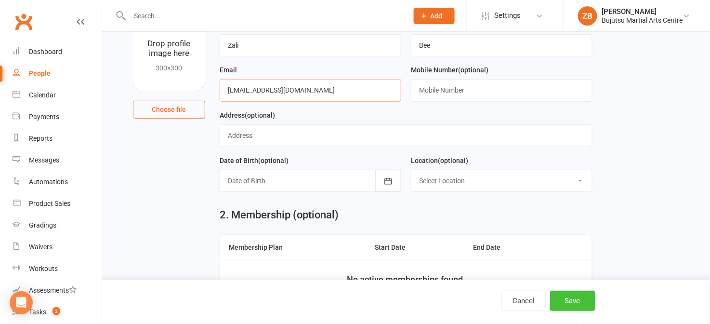
type input "zaliblackman@gmail.com"
click at [564, 298] on button "Save" at bounding box center [572, 301] width 45 height 20
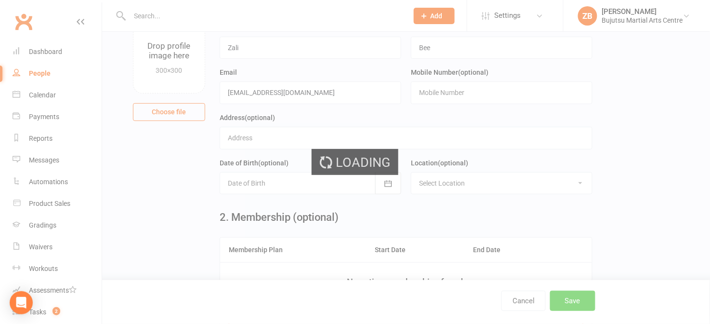
scroll to position [0, 0]
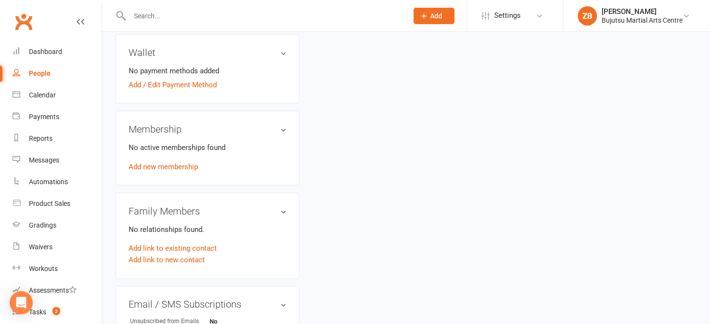
scroll to position [289, 0]
click at [213, 249] on link "Add link to existing contact" at bounding box center [173, 248] width 88 height 12
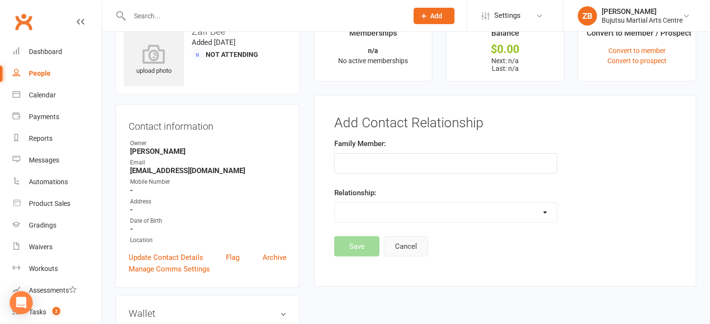
click at [409, 247] on button "Cancel" at bounding box center [406, 246] width 44 height 20
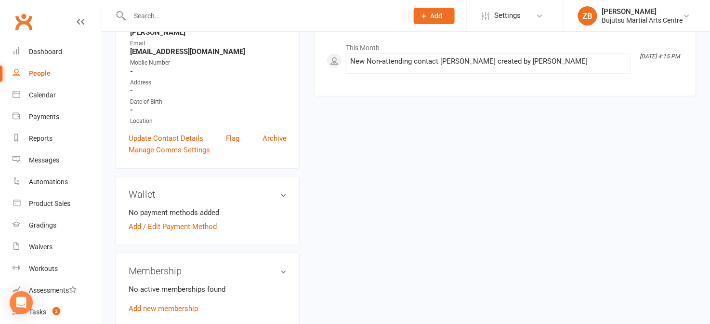
scroll to position [147, 0]
click at [272, 140] on link "Archive" at bounding box center [275, 139] width 24 height 12
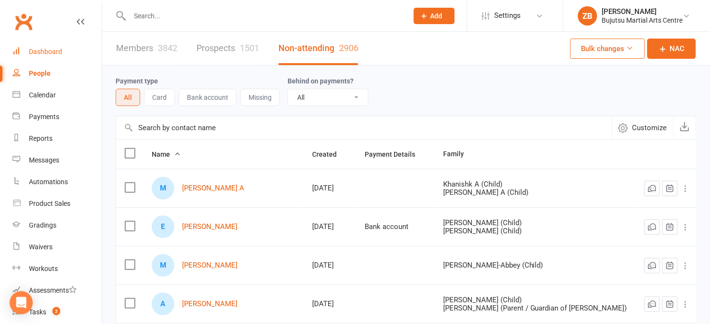
click at [53, 46] on link "Dashboard" at bounding box center [57, 52] width 89 height 22
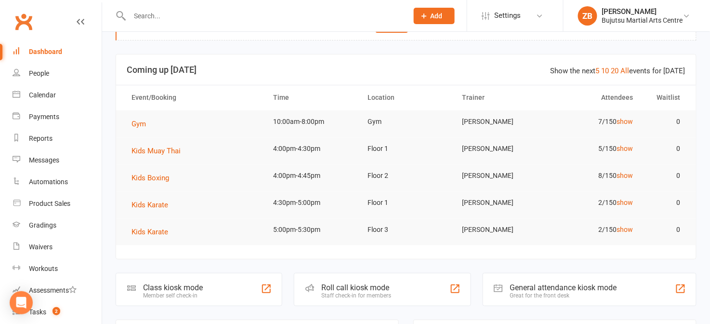
scroll to position [32, 0]
click at [628, 71] on link "All" at bounding box center [625, 70] width 9 height 9
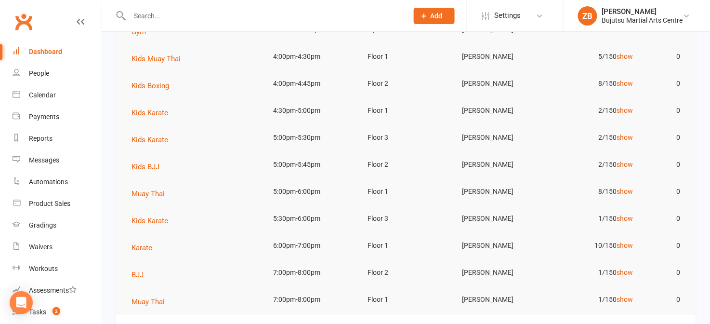
scroll to position [124, 0]
click at [628, 191] on link "show" at bounding box center [625, 191] width 16 height 8
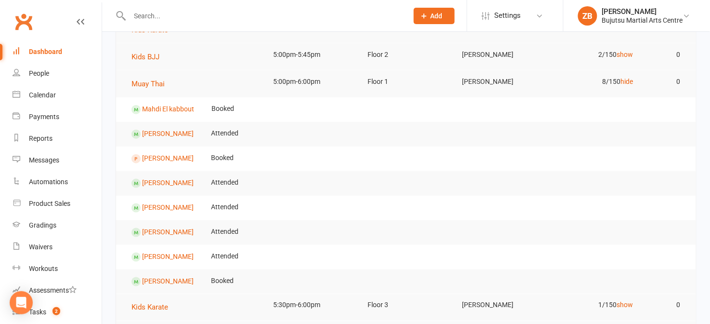
scroll to position [234, 0]
click at [194, 155] on link "[PERSON_NAME]" at bounding box center [168, 158] width 52 height 8
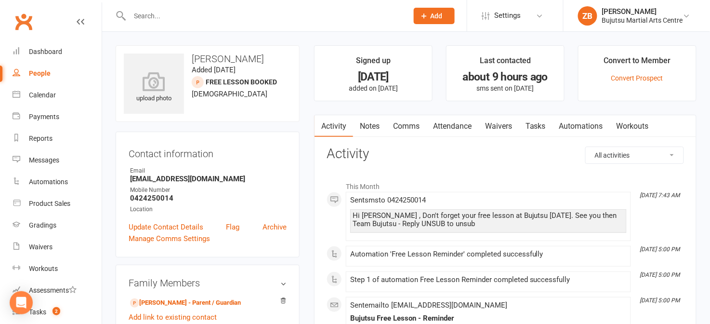
click at [495, 132] on link "Waivers" at bounding box center [499, 126] width 40 height 22
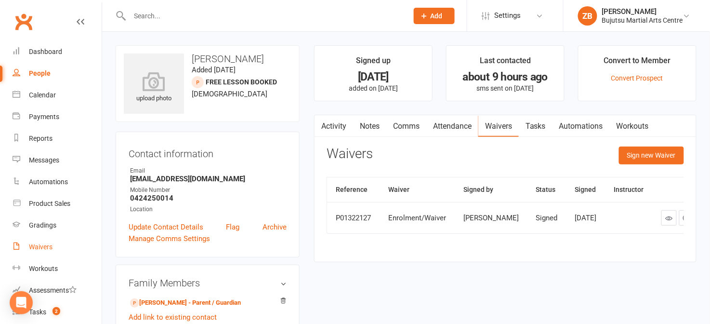
click at [49, 245] on div "Waivers" at bounding box center [41, 247] width 24 height 8
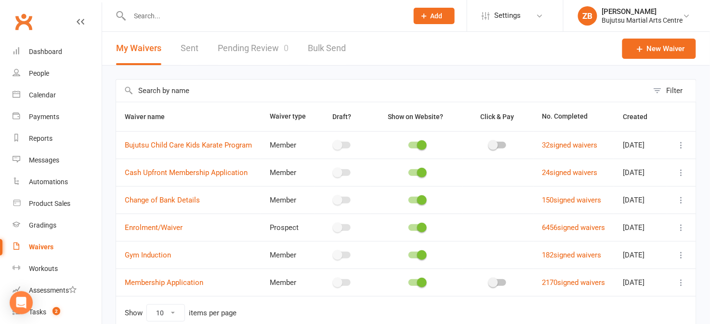
click at [249, 52] on link "Pending Review 0" at bounding box center [253, 48] width 71 height 33
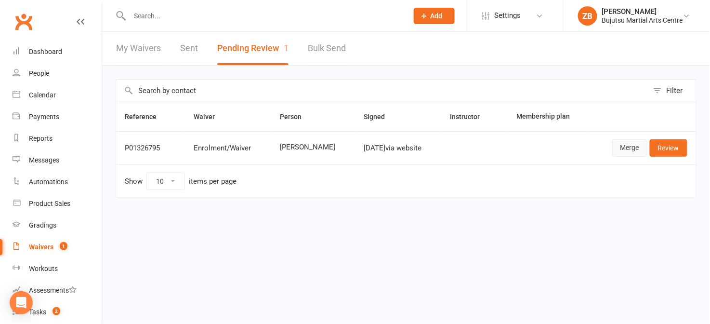
click at [629, 147] on link "Merge" at bounding box center [630, 147] width 35 height 17
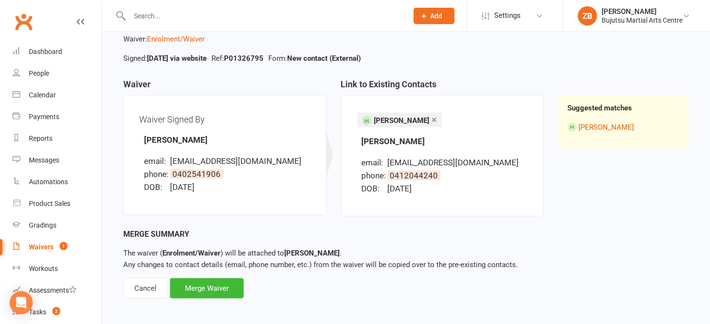
scroll to position [59, 0]
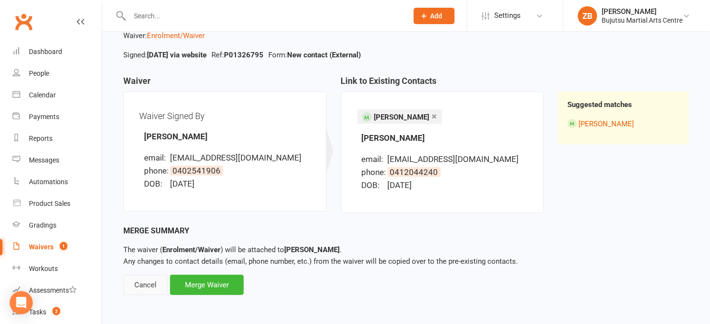
click at [150, 281] on div "Cancel" at bounding box center [145, 285] width 44 height 20
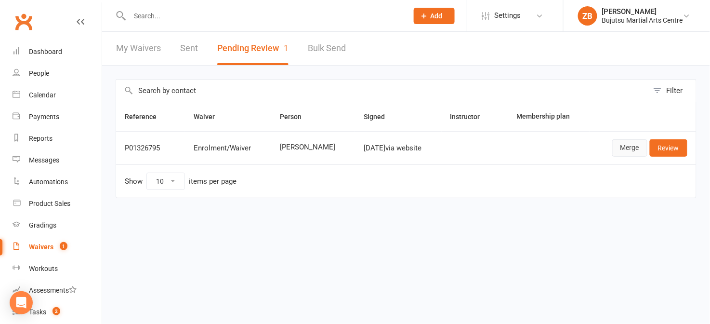
click at [625, 153] on link "Merge" at bounding box center [630, 147] width 35 height 17
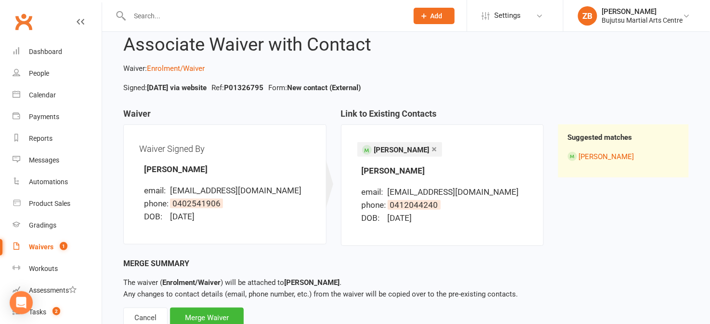
scroll to position [59, 0]
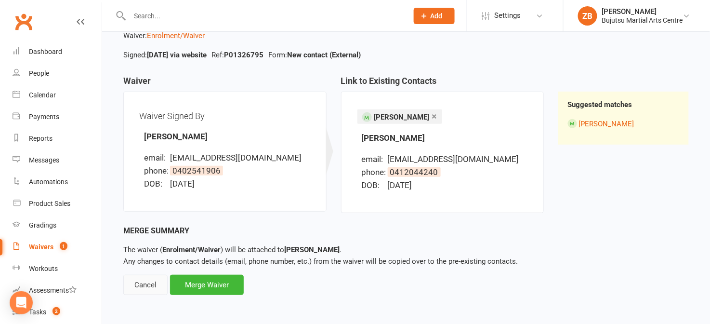
click at [146, 282] on div "Cancel" at bounding box center [145, 285] width 44 height 20
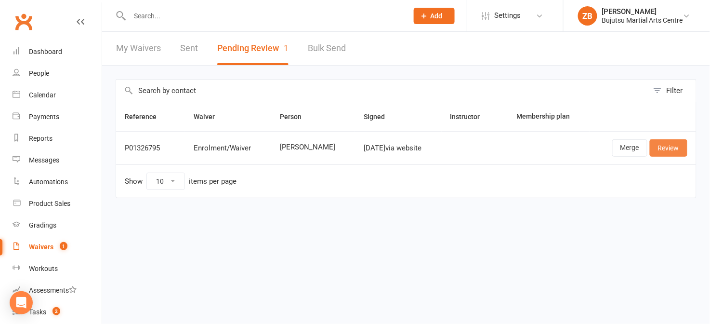
click at [675, 144] on link "Review" at bounding box center [669, 147] width 38 height 17
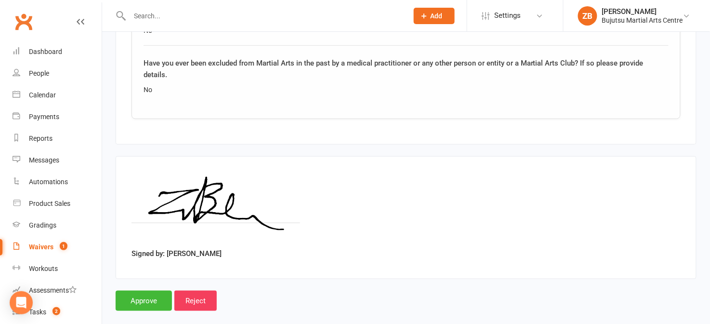
scroll to position [1281, 0]
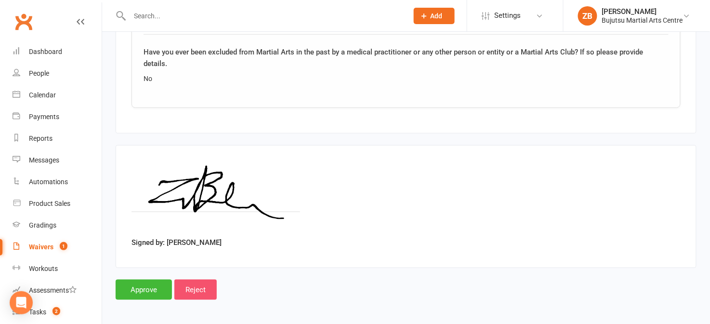
click at [197, 286] on input "Reject" at bounding box center [195, 290] width 42 height 20
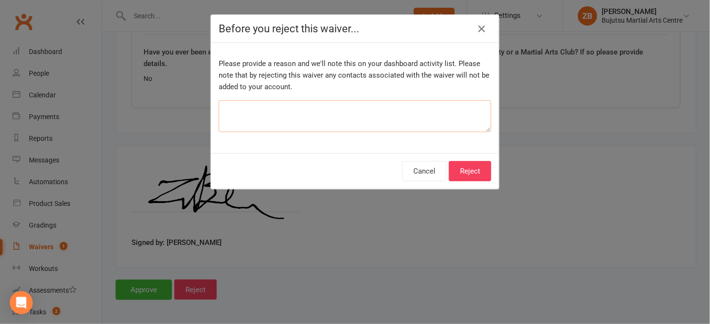
click at [259, 125] on textarea at bounding box center [355, 116] width 273 height 32
type textarea "Test Run"
click at [464, 169] on button "Reject" at bounding box center [470, 171] width 42 height 20
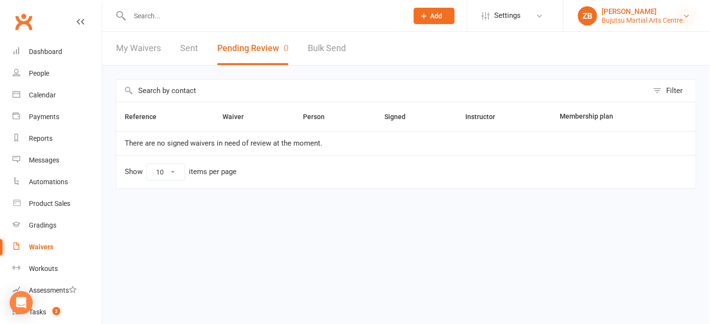
click at [687, 13] on icon at bounding box center [687, 16] width 8 height 8
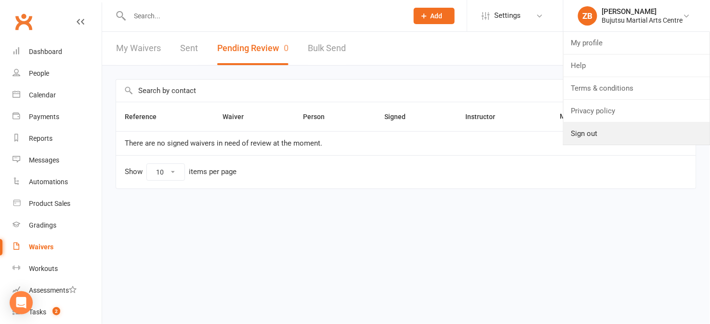
click at [594, 131] on link "Sign out" at bounding box center [637, 133] width 147 height 22
